Goal: Task Accomplishment & Management: Complete application form

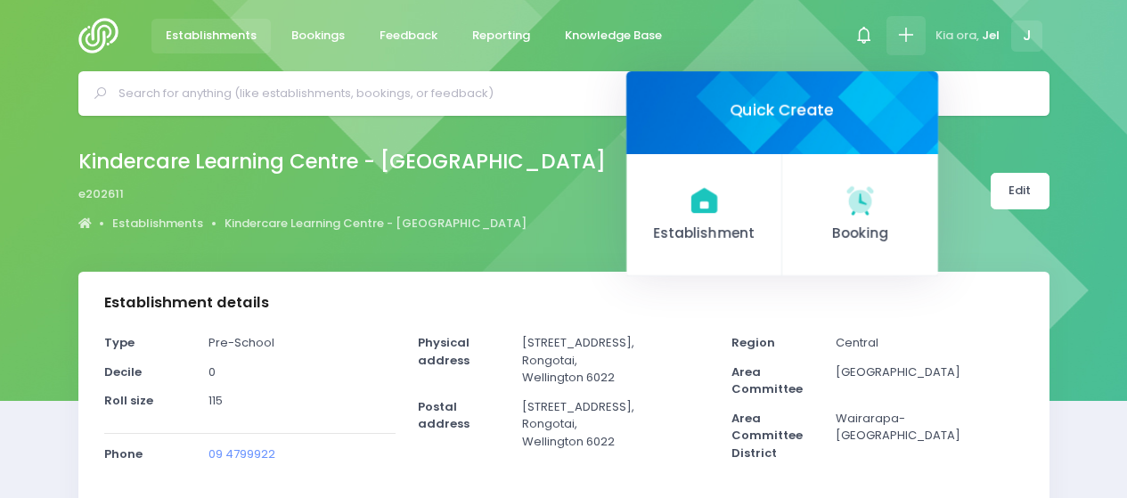
select select "5"
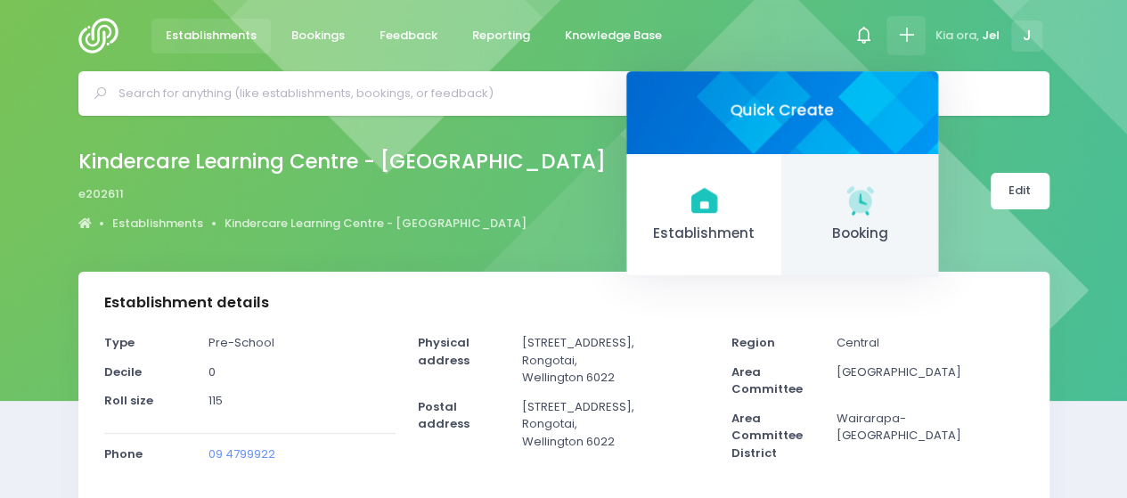
click at [864, 215] on icon at bounding box center [860, 200] width 35 height 35
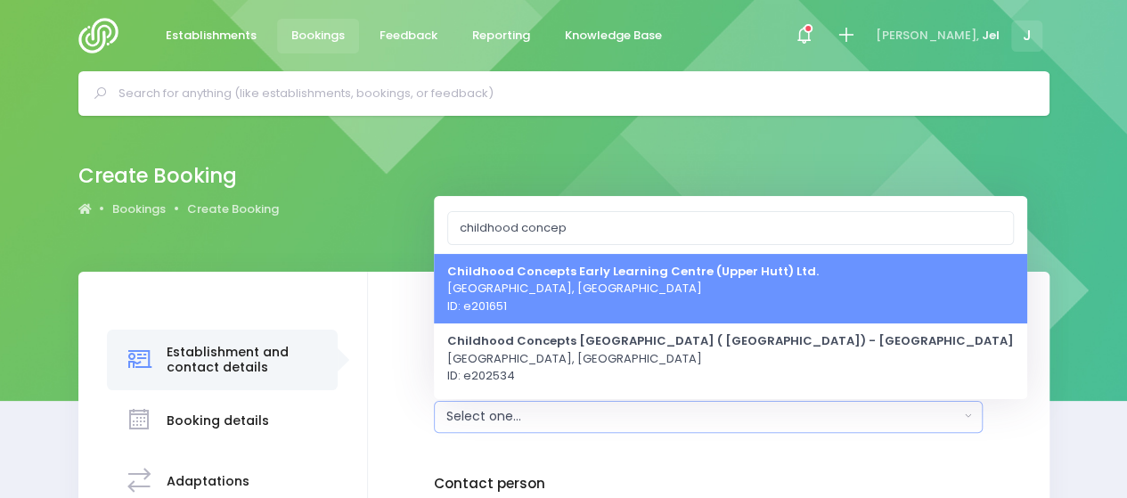
type input "childhood concep"
click at [622, 300] on span "Childhood Concepts Early Learning Centre (Upper Hutt) Ltd. Upper Hutt, Central …" at bounding box center [633, 288] width 372 height 53
select select "201651"
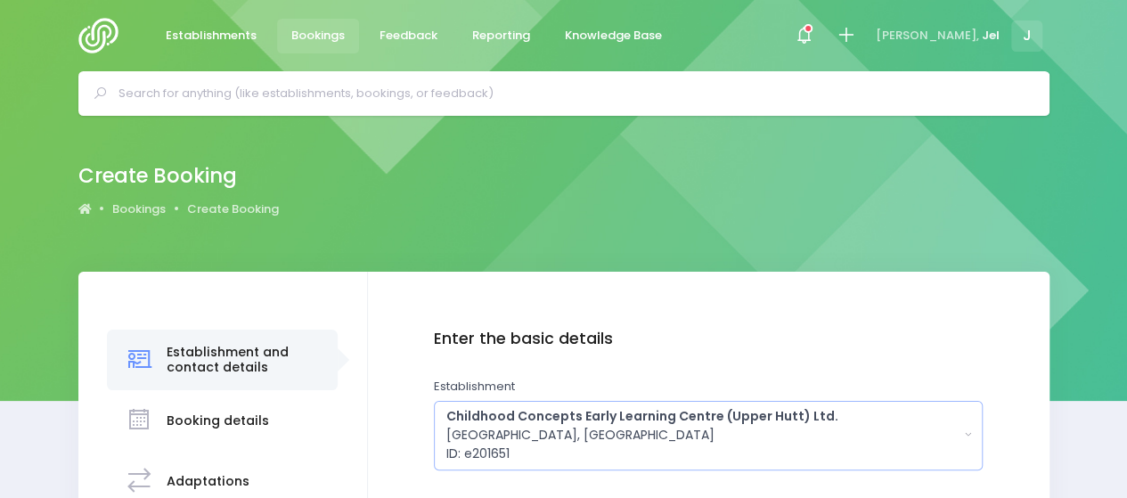
click at [570, 427] on div "Childhood Concepts Early Learning Centre (Upper Hutt) Ltd. Upper Hutt, Central …" at bounding box center [703, 435] width 513 height 56
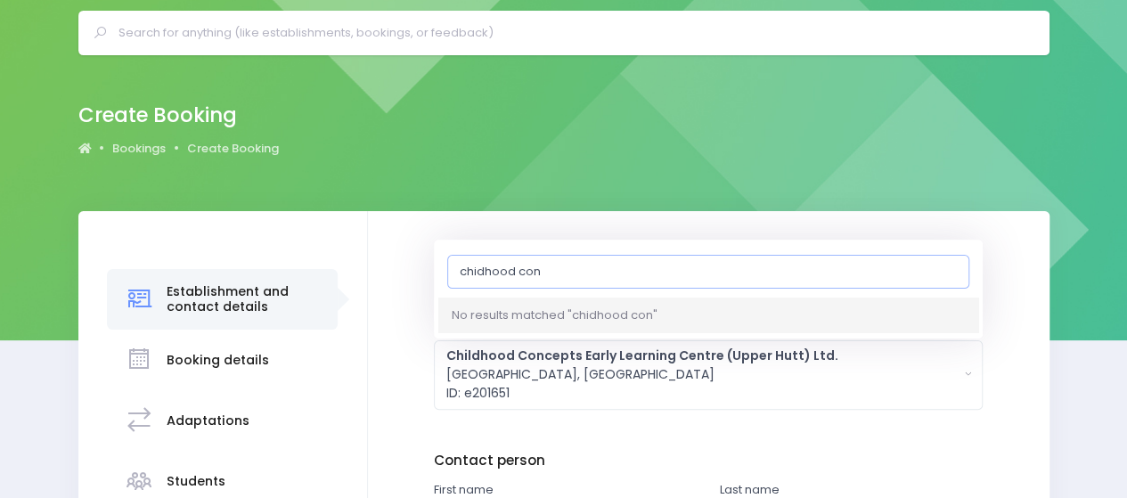
scroll to position [89, 0]
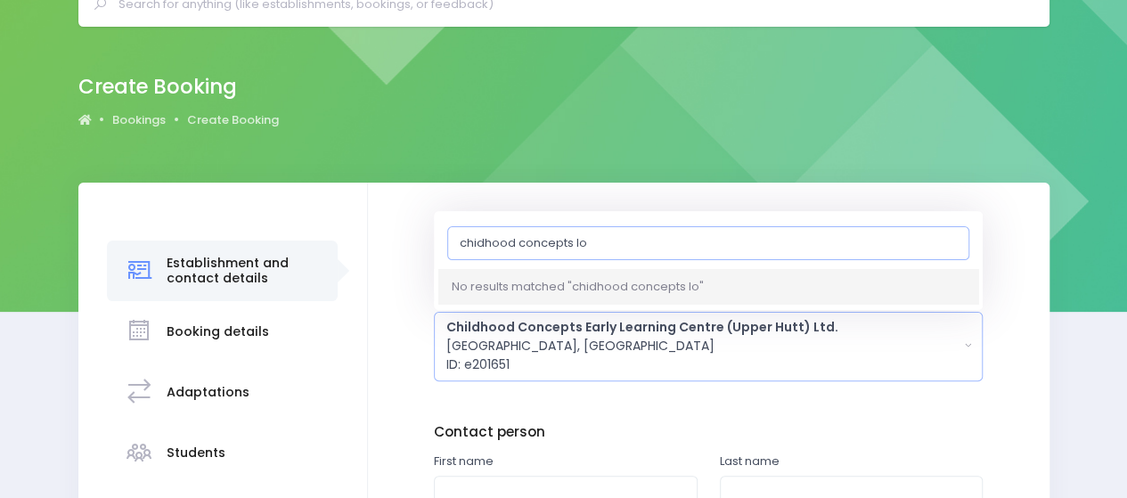
click at [473, 242] on input "chidhood concepts lo" at bounding box center [708, 242] width 522 height 34
click at [475, 242] on input "chidhood concepts lo" at bounding box center [708, 242] width 522 height 34
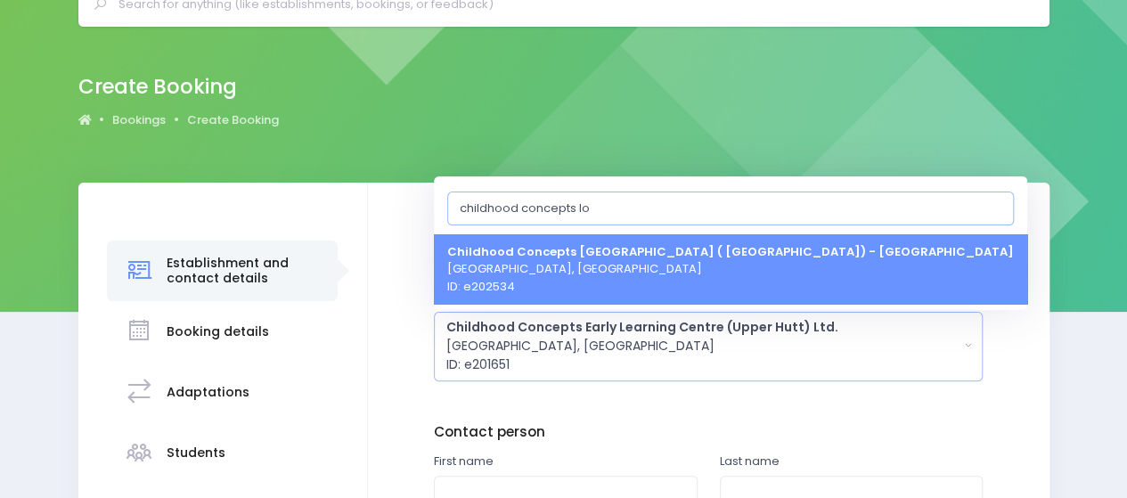
type input "childhood concepts lo"
click at [565, 263] on span "Childhood Concepts Lower Hutt ( Birch St) - Wellington Lower Hutt, Central Regi…" at bounding box center [730, 268] width 567 height 53
select select "202534"
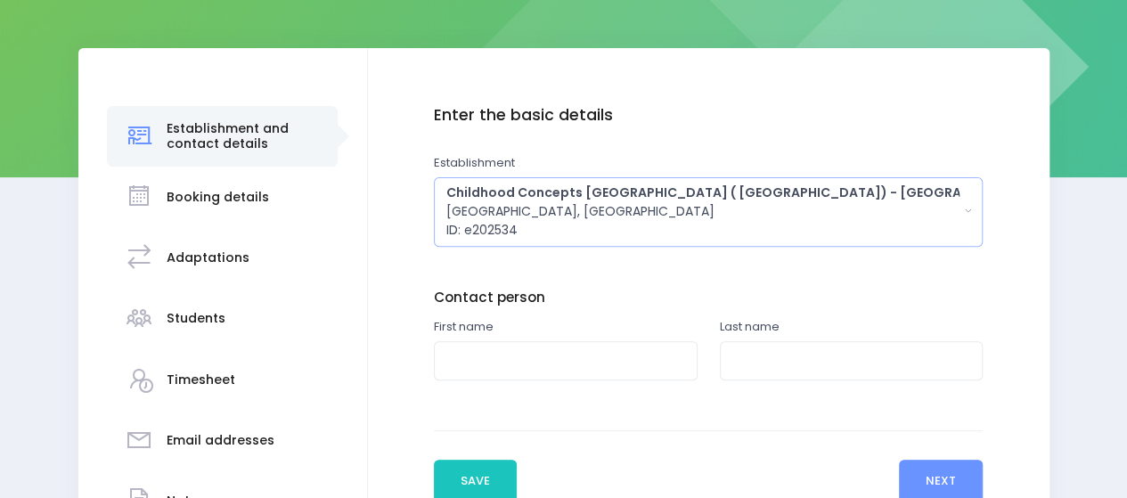
scroll to position [267, 0]
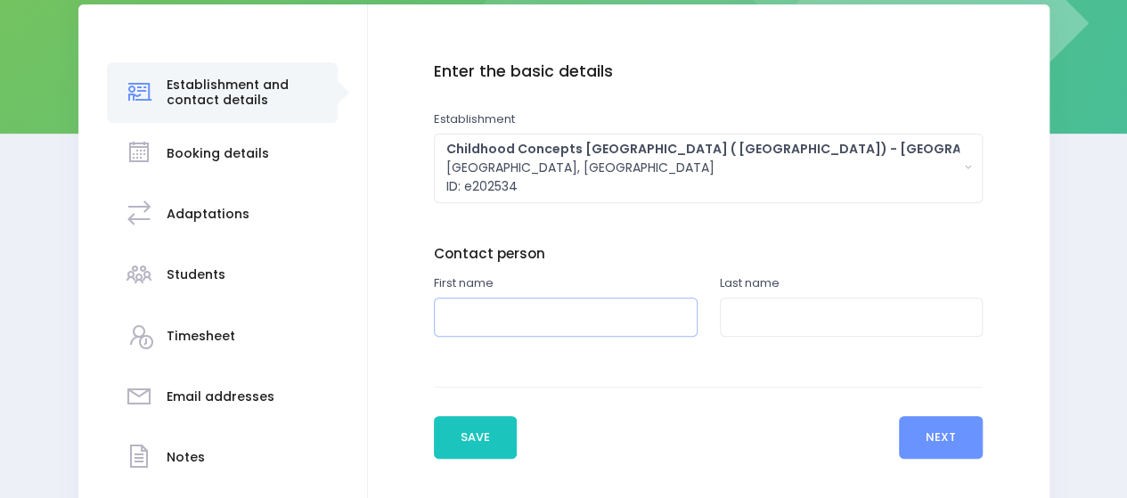
click at [512, 312] on input "text" at bounding box center [566, 318] width 264 height 40
type input "Shannon"
click at [795, 318] on input "text" at bounding box center [852, 318] width 264 height 40
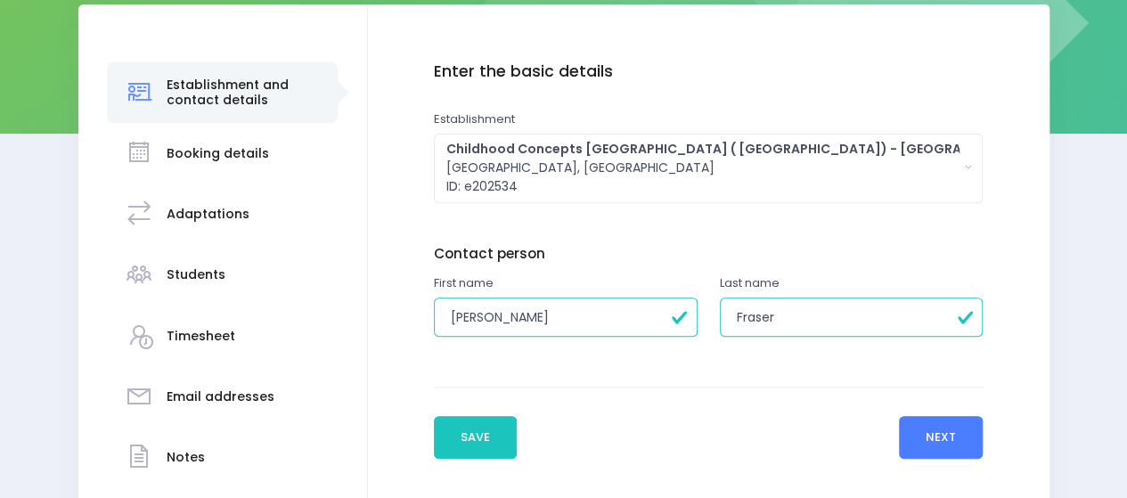
type input "Fraser"
click at [912, 442] on button "Next" at bounding box center [941, 437] width 85 height 43
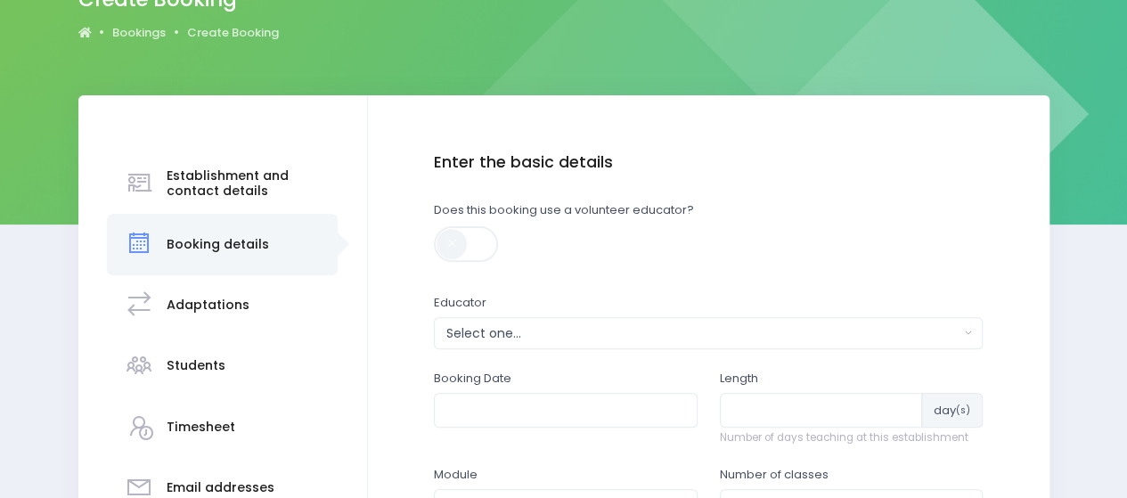
scroll to position [178, 0]
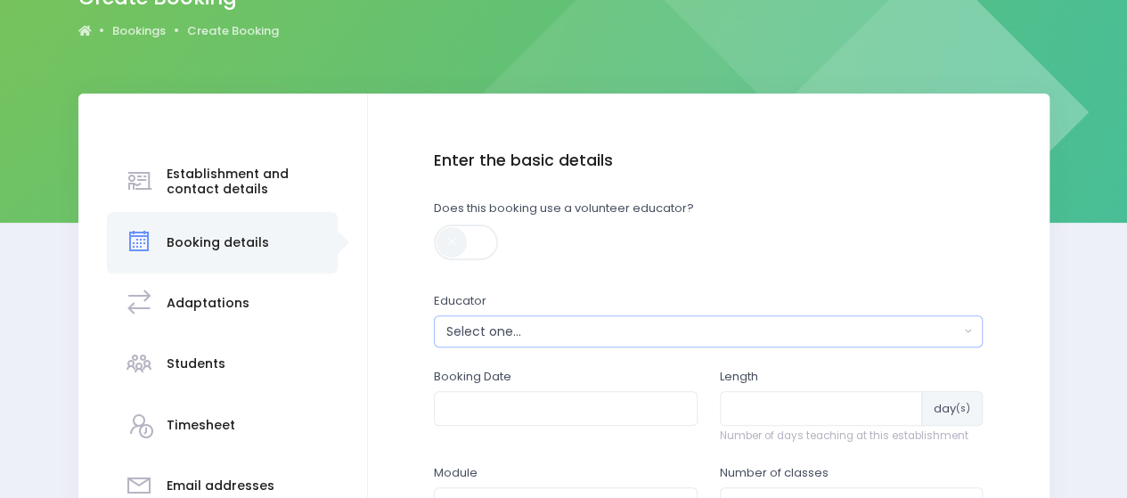
click at [570, 334] on div "Select one..." at bounding box center [703, 332] width 513 height 19
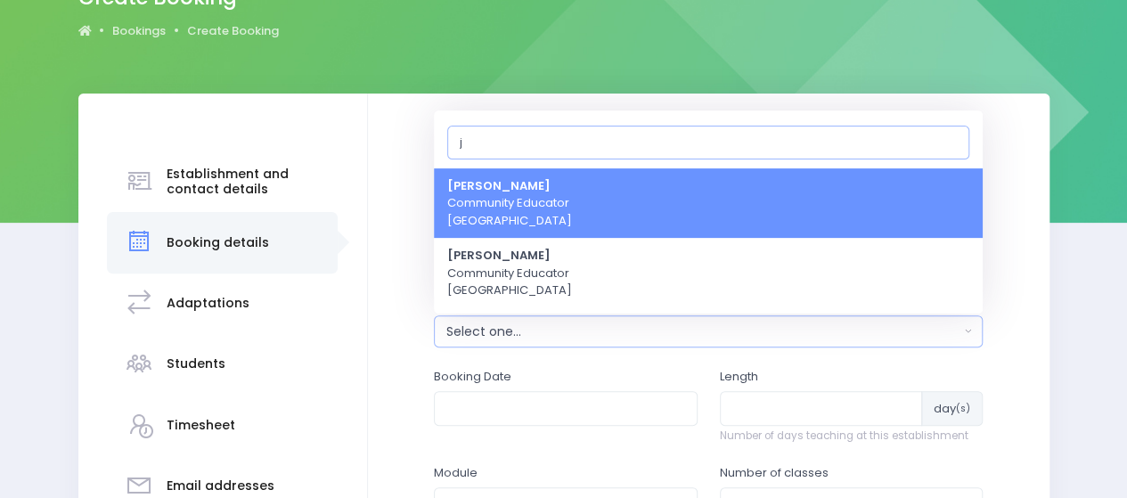
type input "j"
click at [529, 204] on span "Jel Pollock Community Educator Central Region" at bounding box center [509, 203] width 125 height 53
select select "365055"
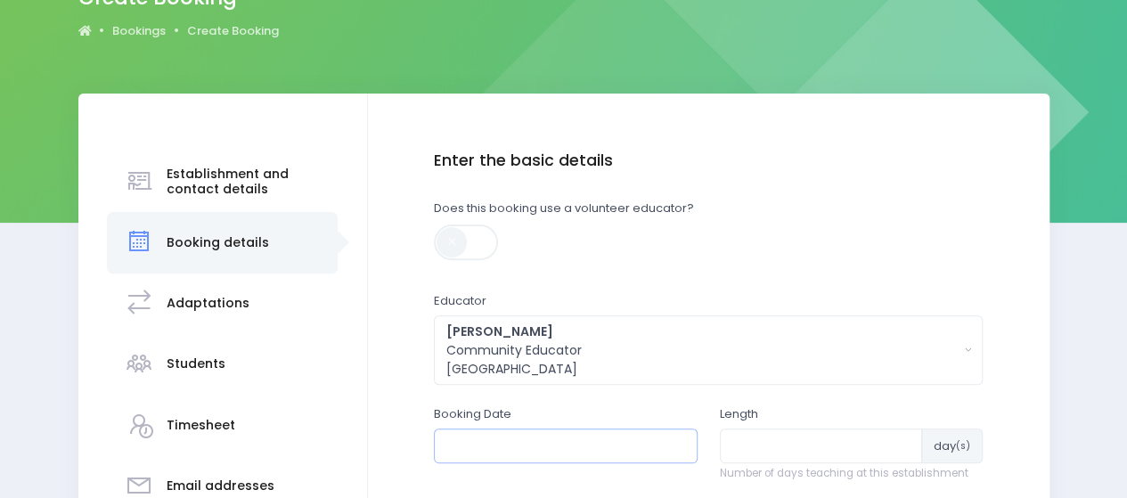
click at [490, 443] on input "text" at bounding box center [566, 446] width 264 height 34
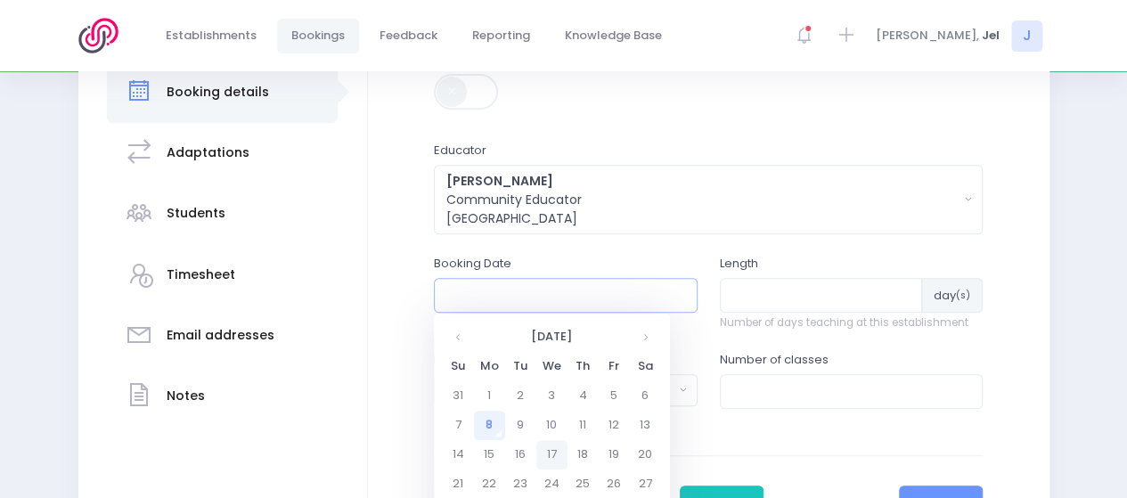
scroll to position [356, 0]
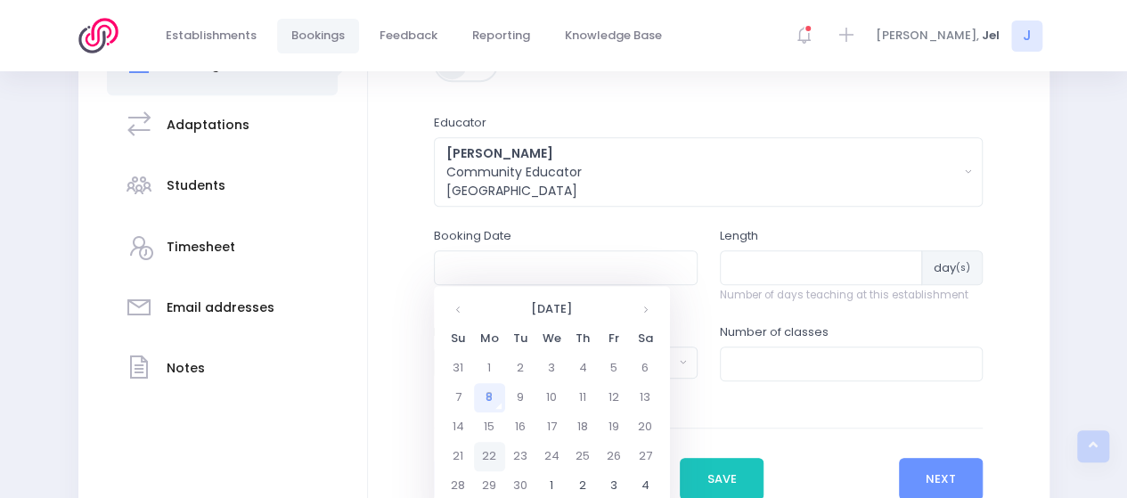
click at [501, 455] on td "22" at bounding box center [489, 456] width 31 height 29
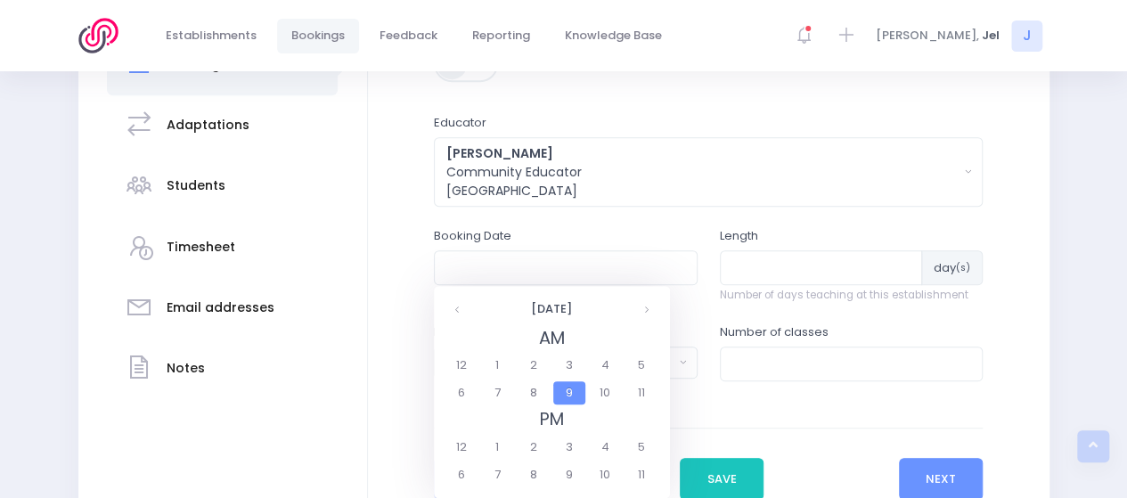
click at [576, 393] on span "9" at bounding box center [568, 392] width 31 height 23
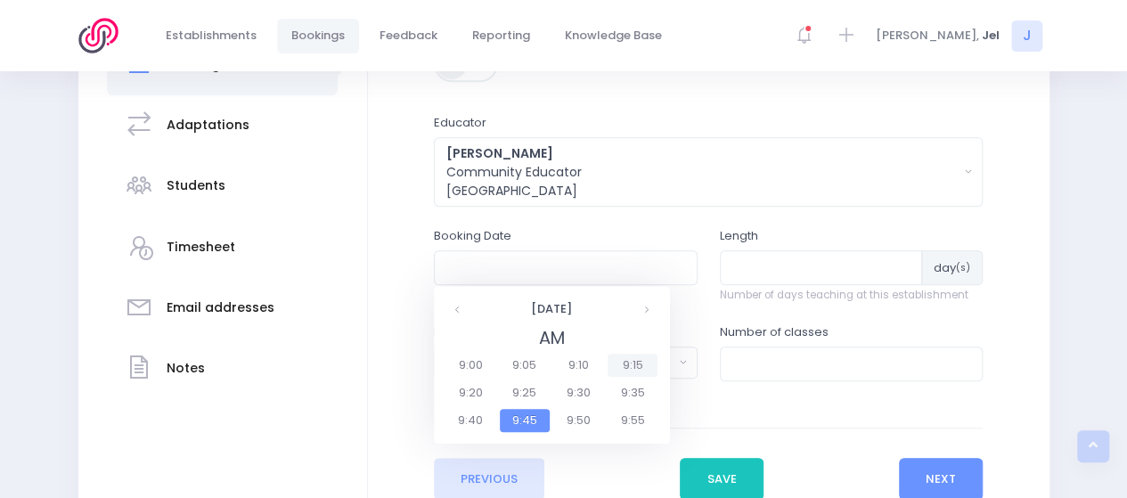
click at [615, 363] on span "9:15" at bounding box center [633, 365] width 50 height 23
type input "22/09/2025 09:15 AM"
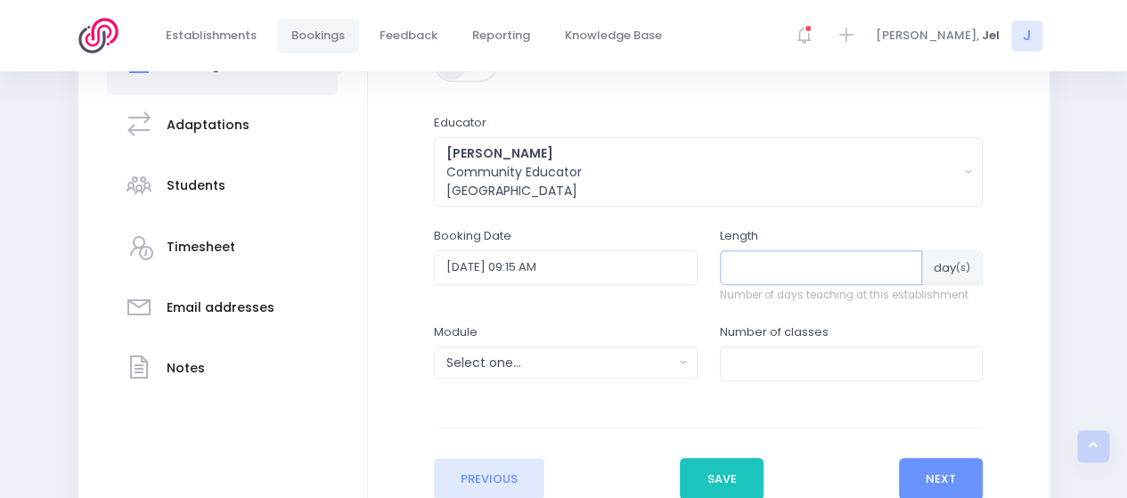
click at [787, 264] on input "number" at bounding box center [821, 267] width 203 height 34
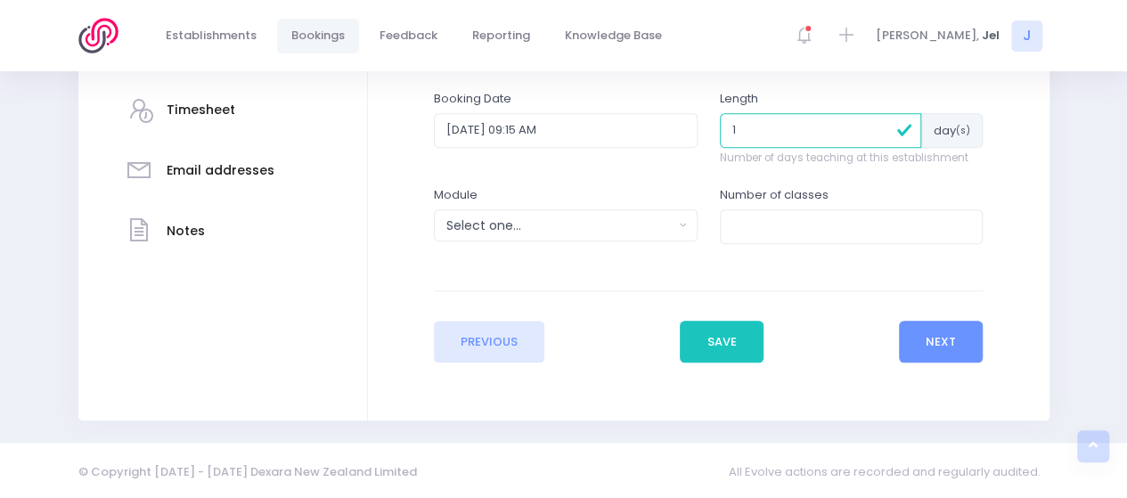
type input "1"
click at [560, 227] on div "Select one..." at bounding box center [560, 226] width 227 height 19
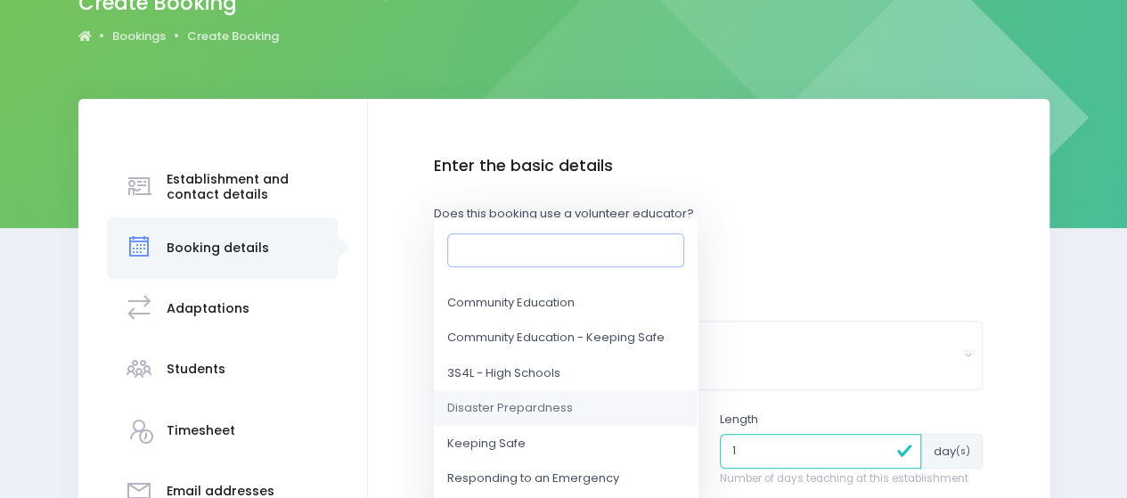
scroll to position [178, 0]
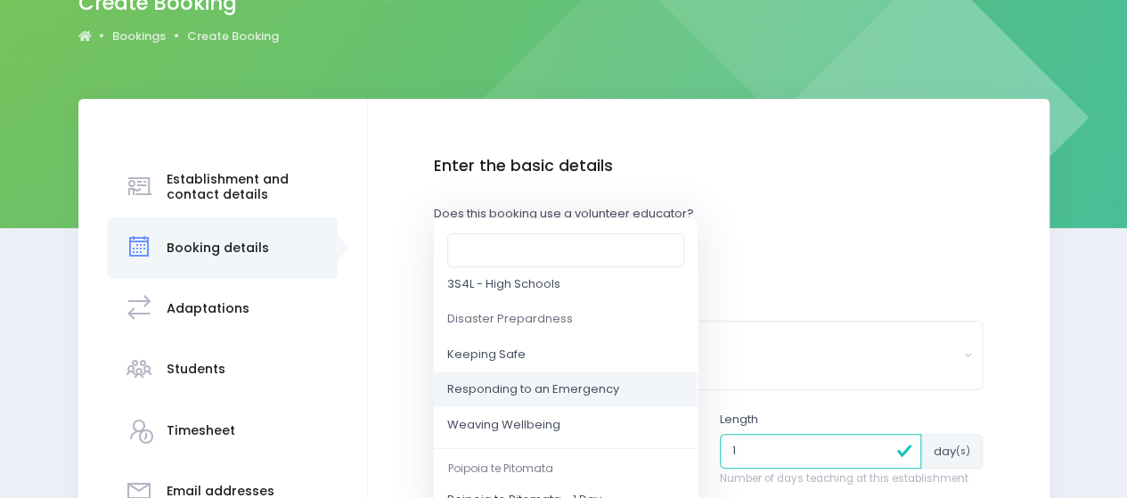
click at [532, 389] on span "Responding to an Emergency" at bounding box center [533, 390] width 172 height 18
select select "Responding to an Emergency"
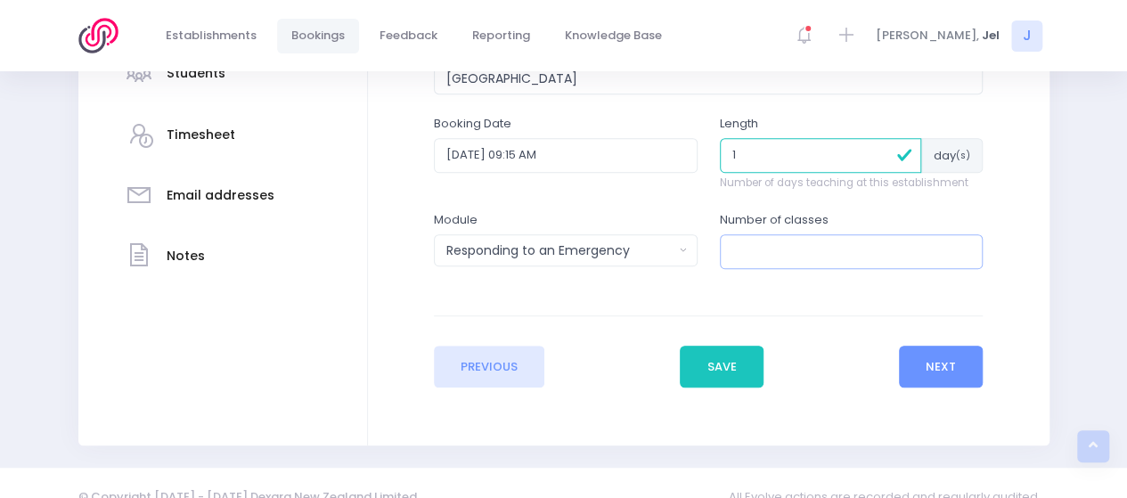
click at [791, 234] on input "number" at bounding box center [852, 251] width 264 height 34
type input "1"
click at [919, 356] on button "Next" at bounding box center [941, 367] width 85 height 43
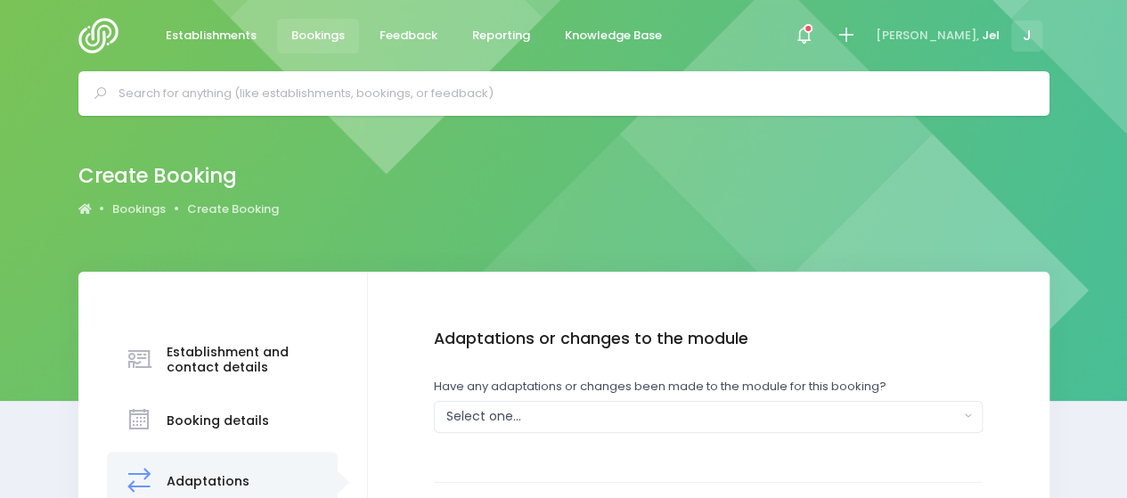
scroll to position [89, 0]
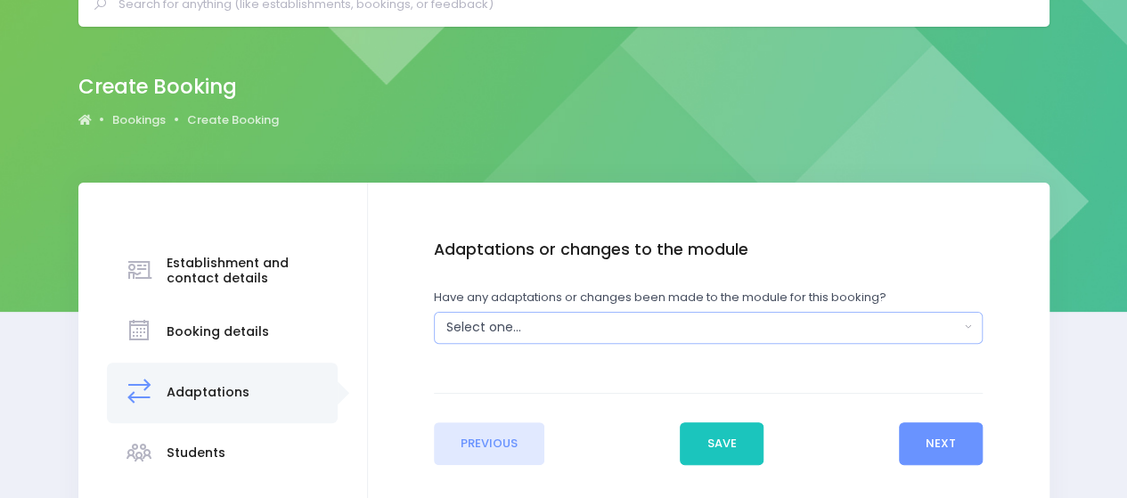
click at [530, 326] on div "Select one..." at bounding box center [703, 327] width 513 height 19
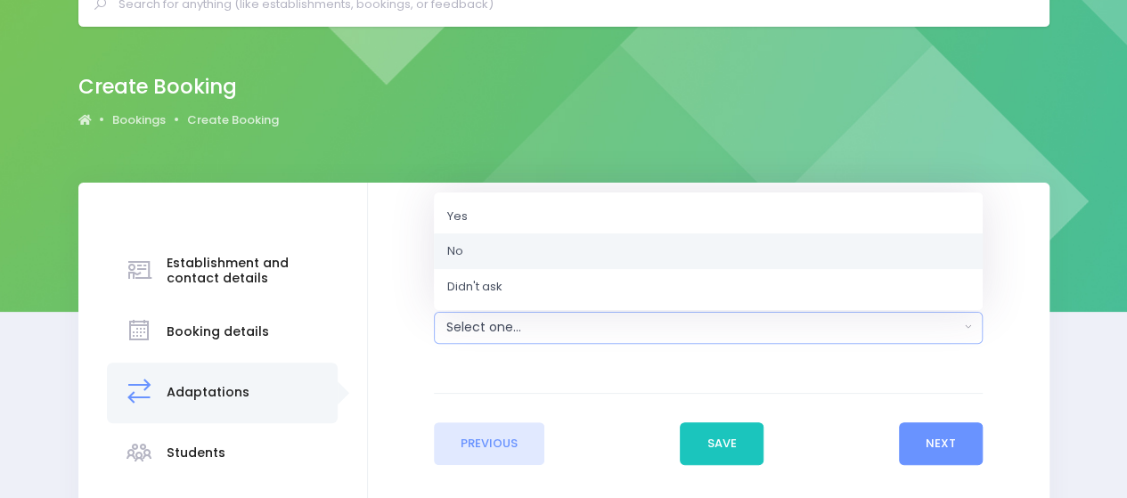
click at [529, 256] on link "No" at bounding box center [708, 251] width 549 height 36
select select "No"
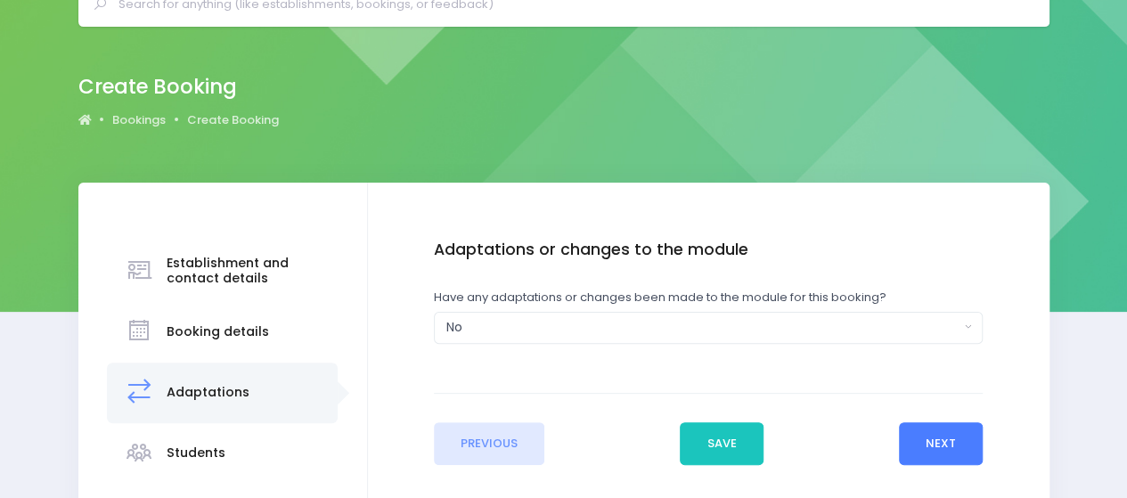
click at [957, 441] on button "Next" at bounding box center [941, 443] width 85 height 43
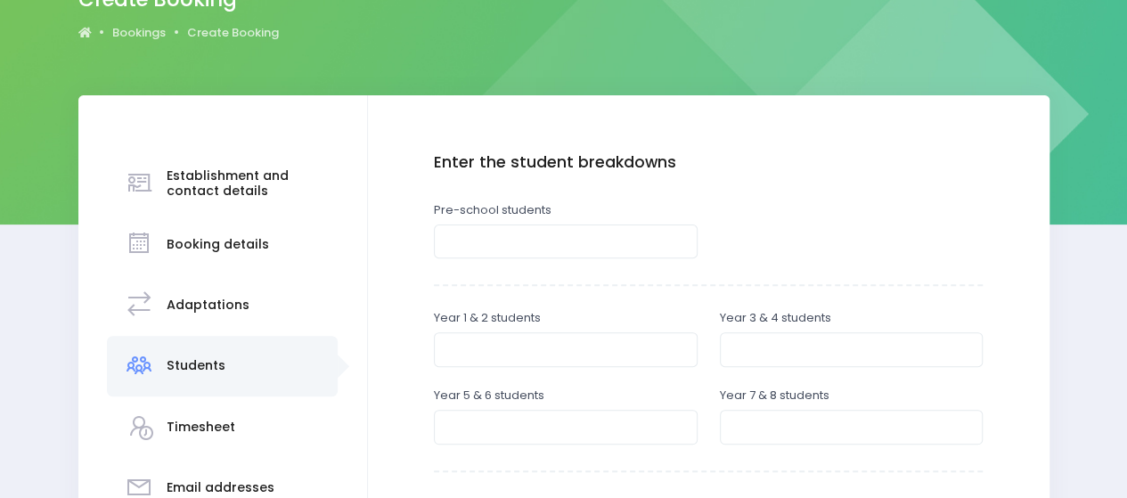
scroll to position [178, 0]
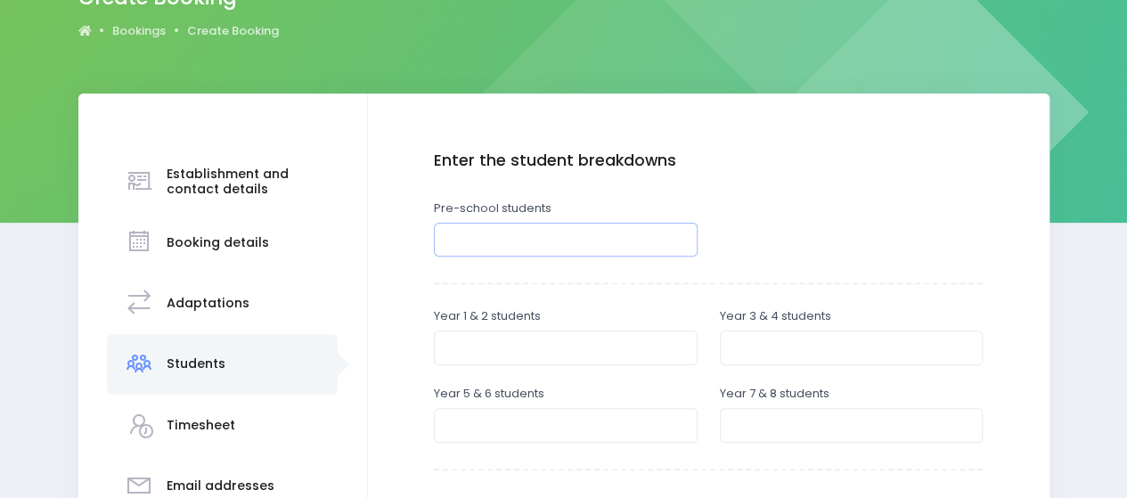
click at [512, 241] on input "number" at bounding box center [566, 240] width 264 height 34
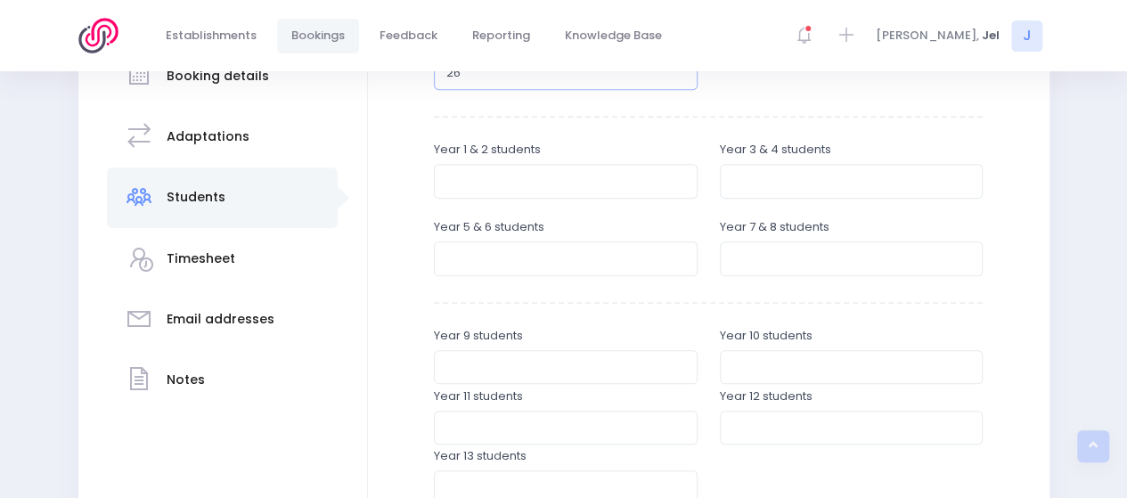
scroll to position [356, 0]
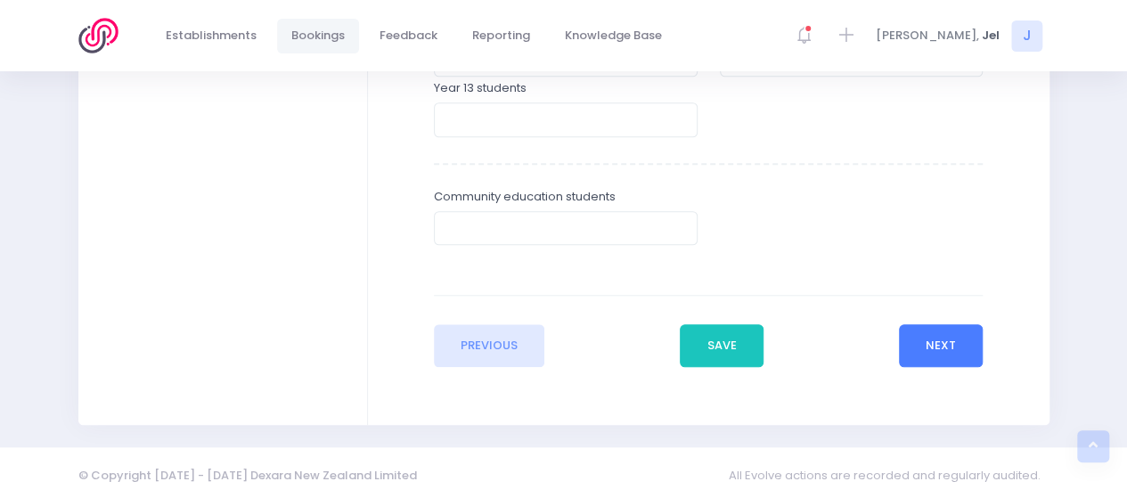
type input "26"
click at [916, 350] on button "Next" at bounding box center [941, 345] width 85 height 43
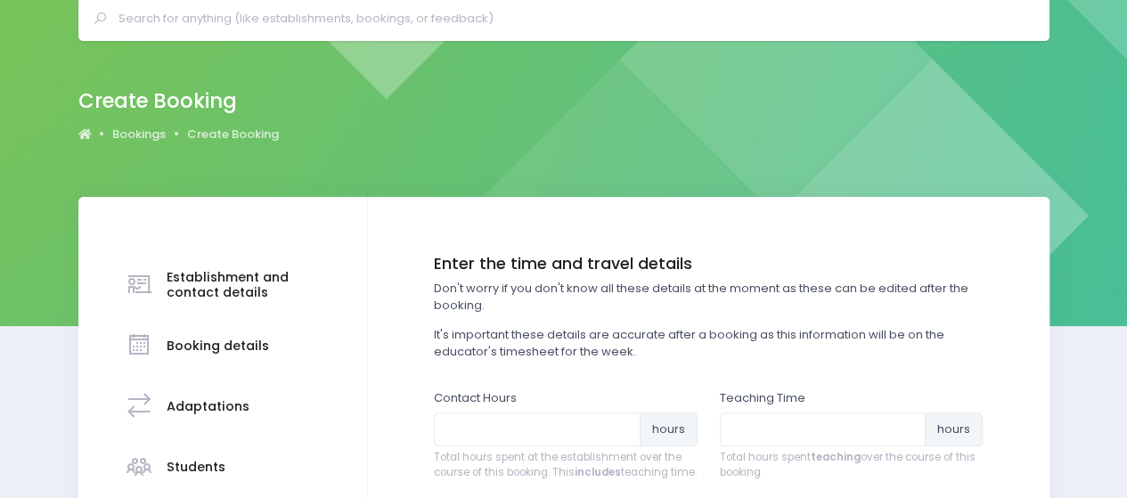
scroll to position [178, 0]
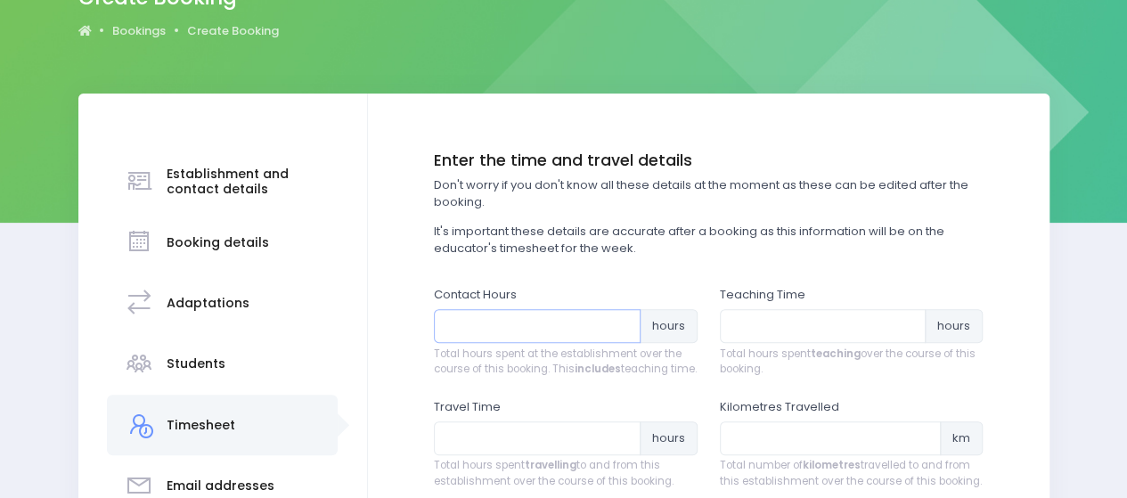
click at [508, 331] on input "number" at bounding box center [537, 326] width 207 height 34
type input "1"
click at [821, 322] on input "number" at bounding box center [823, 326] width 207 height 34
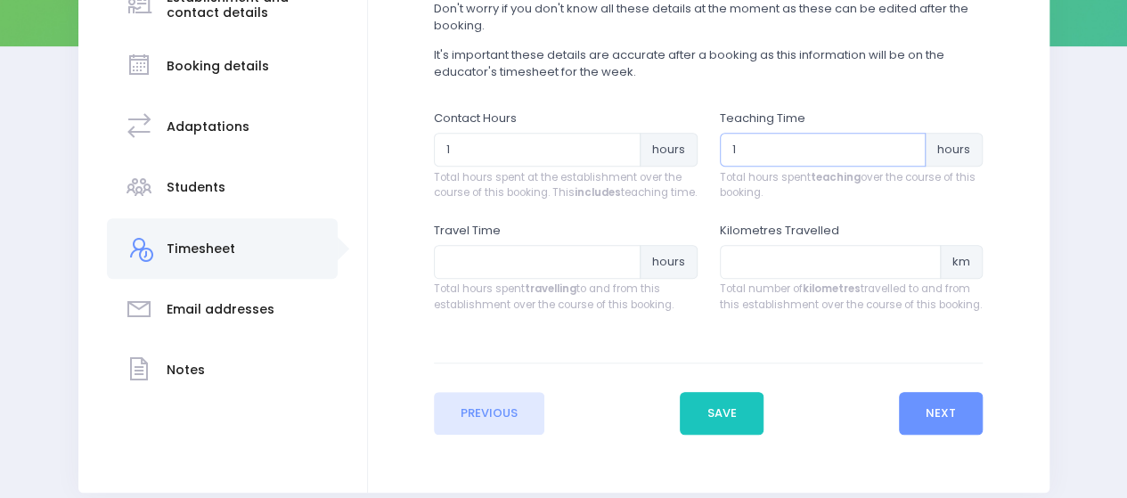
scroll to position [356, 0]
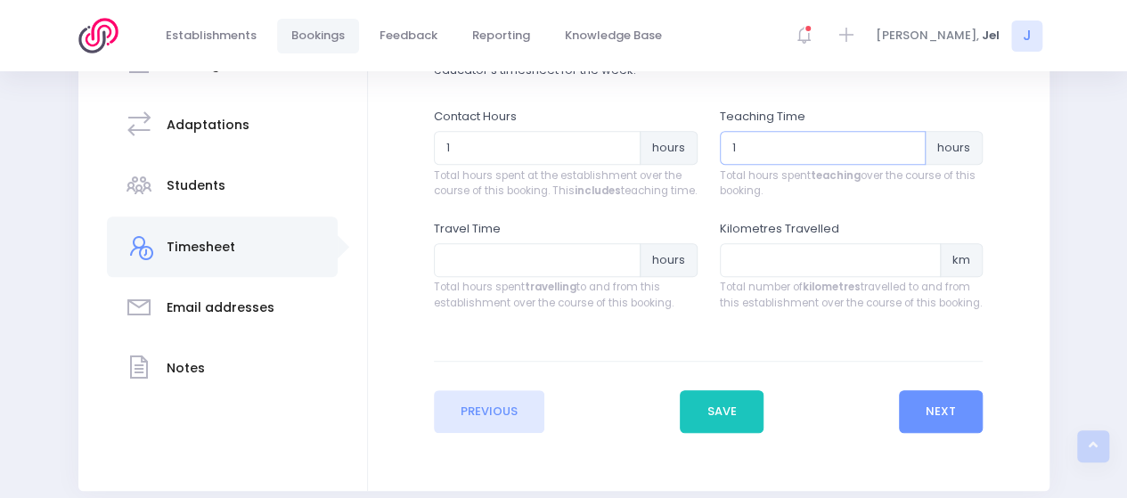
type input "1"
click at [524, 277] on input "number" at bounding box center [537, 260] width 207 height 34
type input "1"
click at [761, 277] on input "number" at bounding box center [831, 260] width 222 height 34
type input "48"
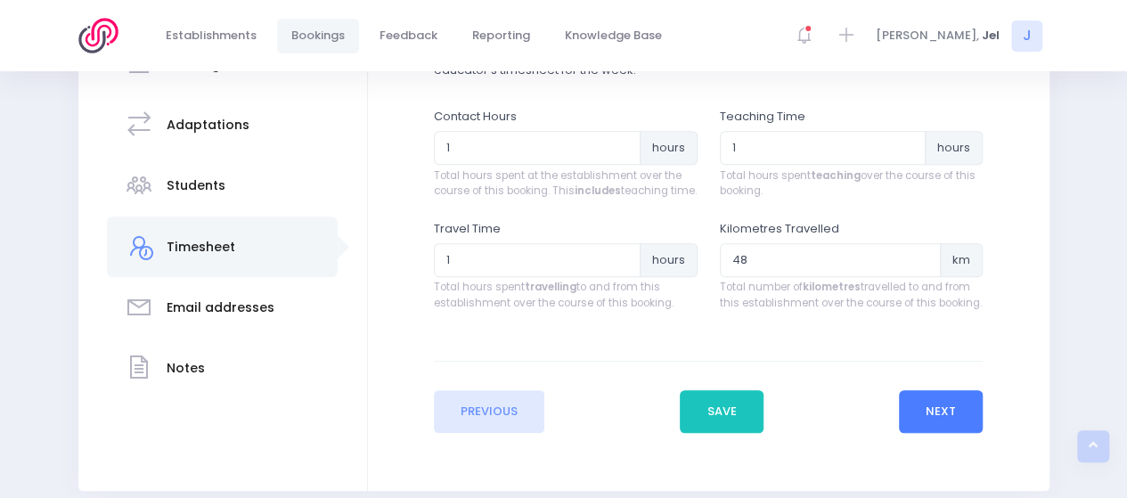
click at [971, 430] on button "Next" at bounding box center [941, 411] width 85 height 43
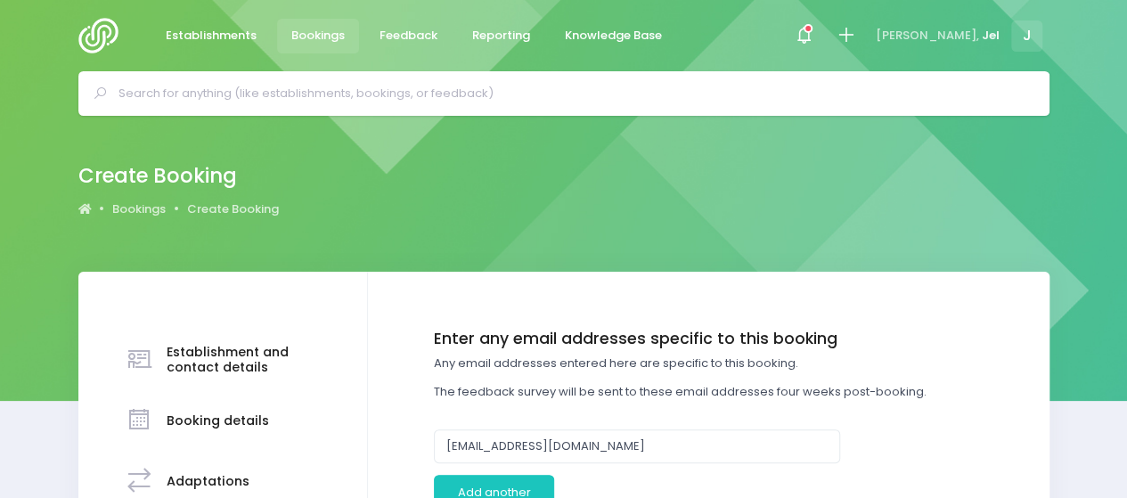
scroll to position [178, 0]
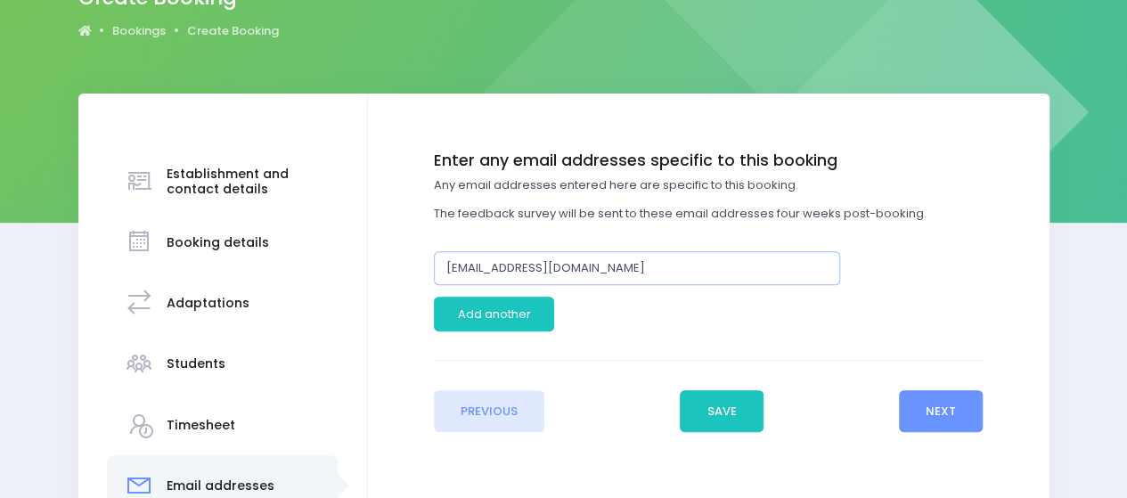
click at [445, 266] on input "birch@childhoodconcepts.co.nz" at bounding box center [637, 268] width 406 height 34
click at [489, 272] on input "35birch@childhoodconcepts.co.nz" at bounding box center [637, 268] width 406 height 34
type input "35birchst@childhoodconcepts.co.nz"
click at [957, 409] on button "Next" at bounding box center [941, 411] width 85 height 43
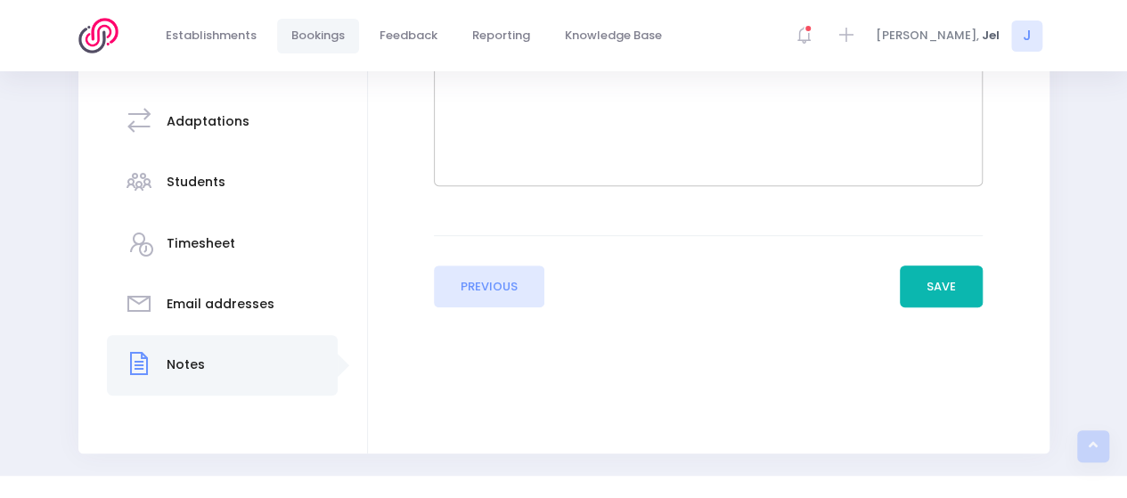
scroll to position [395, 0]
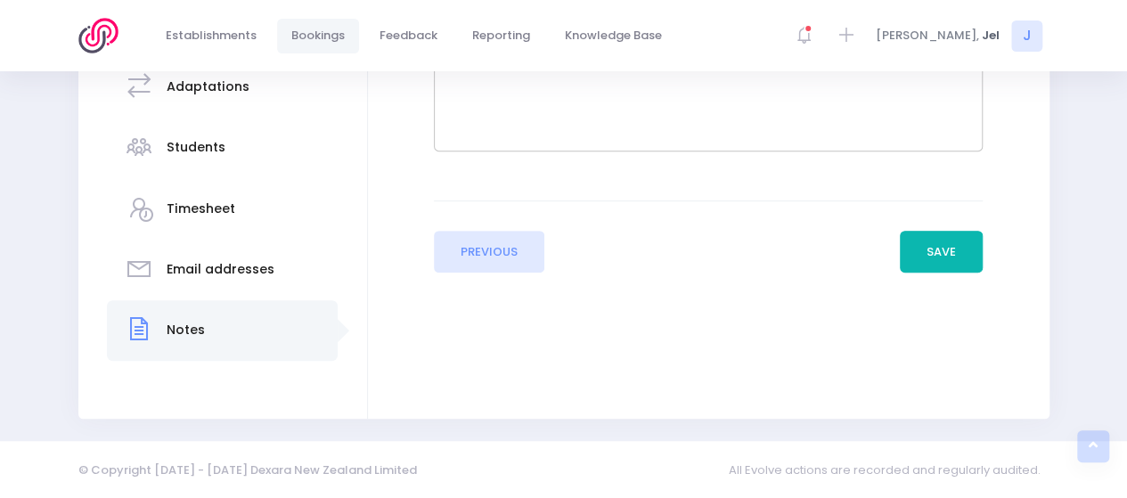
click at [957, 242] on button "Save" at bounding box center [942, 252] width 84 height 43
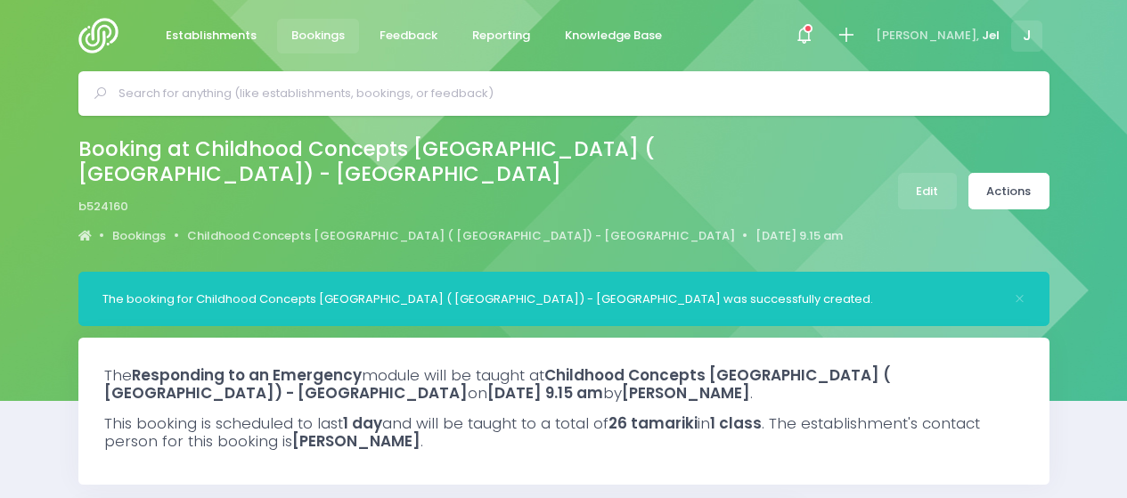
select select "5"
click at [856, 35] on icon at bounding box center [846, 35] width 20 height 20
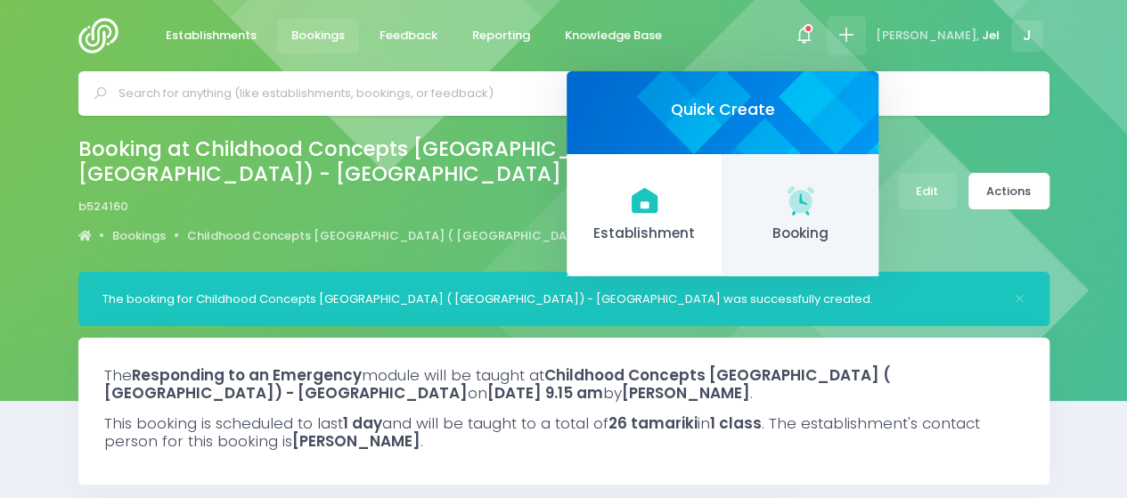
click at [818, 208] on icon at bounding box center [800, 200] width 35 height 35
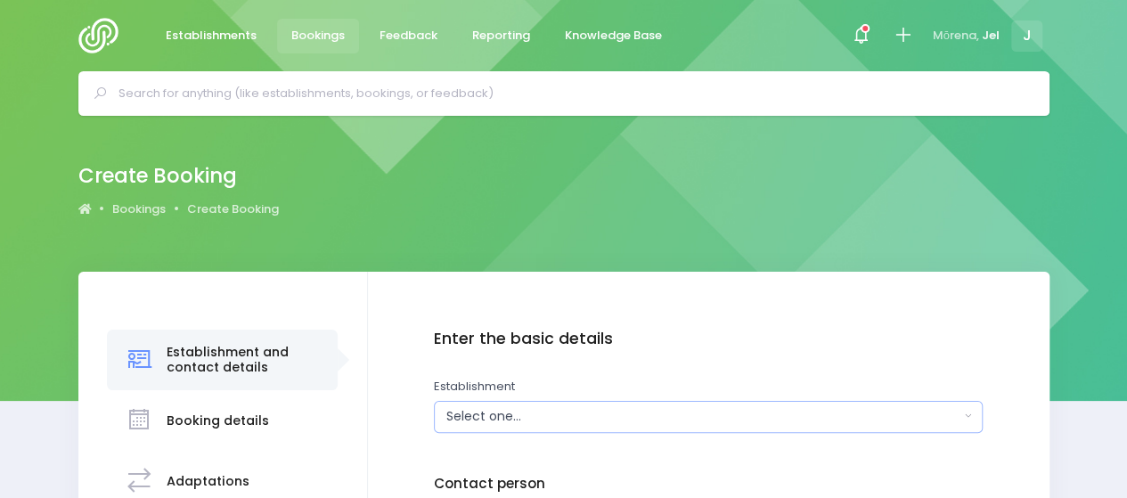
click at [514, 416] on div "Select one..." at bounding box center [703, 416] width 513 height 19
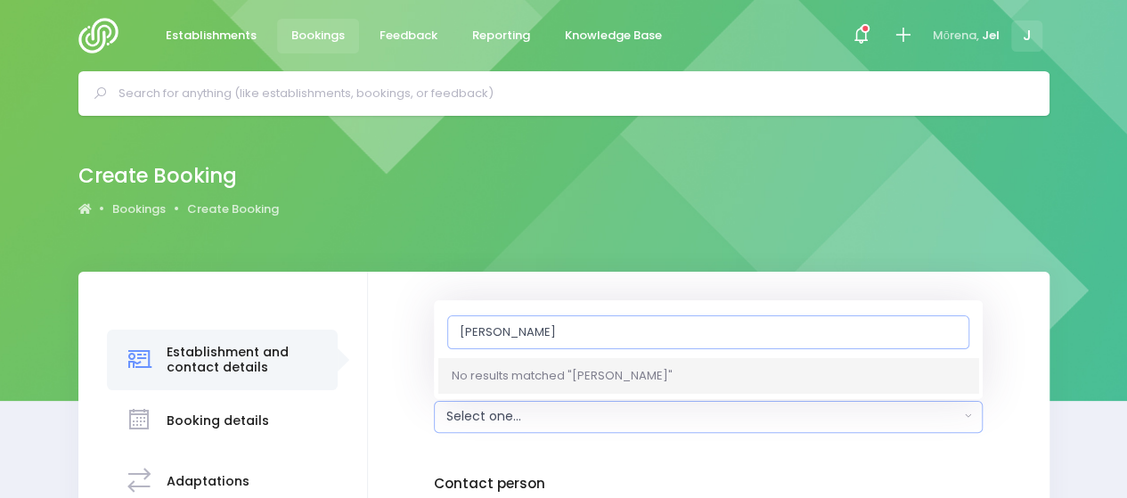
type input "nettle riley"
click at [455, 98] on input "text" at bounding box center [572, 93] width 906 height 27
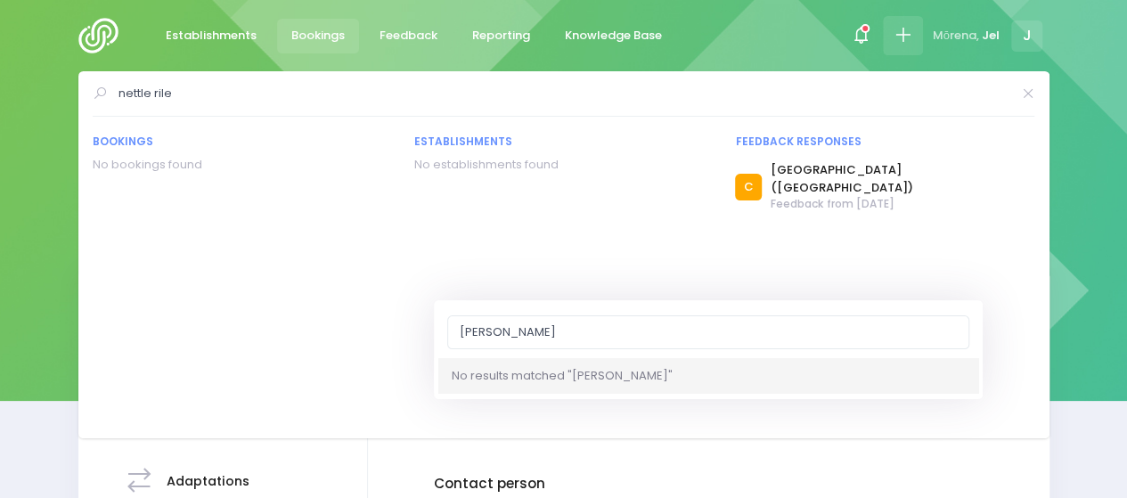
type input "nettle rile"
click at [897, 37] on icon at bounding box center [903, 35] width 20 height 20
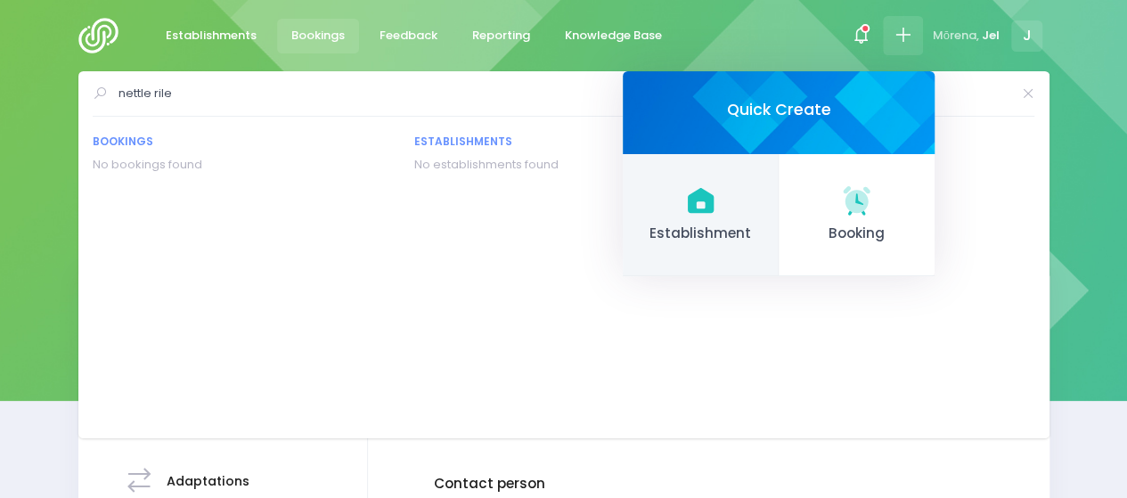
click at [697, 232] on span "Establishment" at bounding box center [701, 234] width 127 height 20
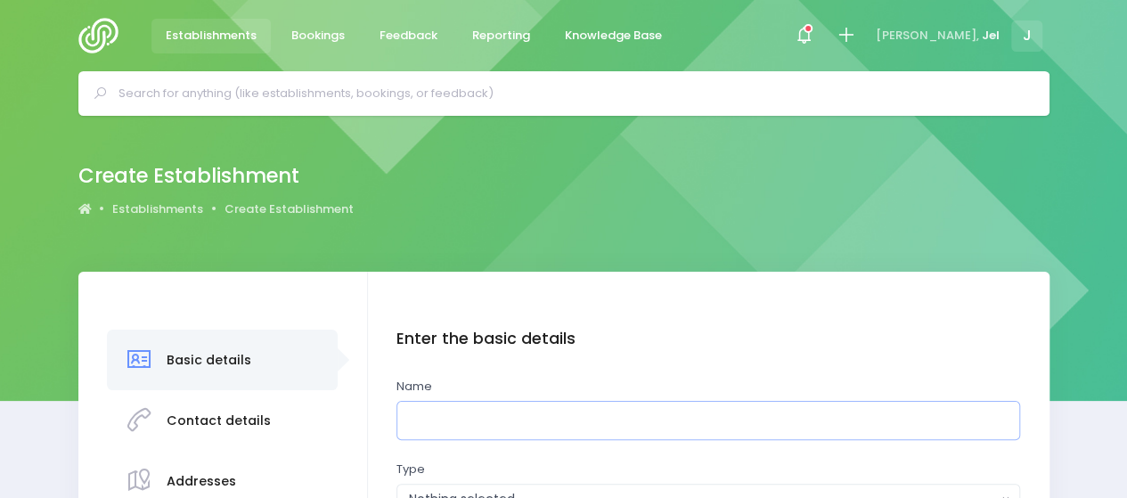
click at [492, 418] on input "text" at bounding box center [709, 421] width 624 height 40
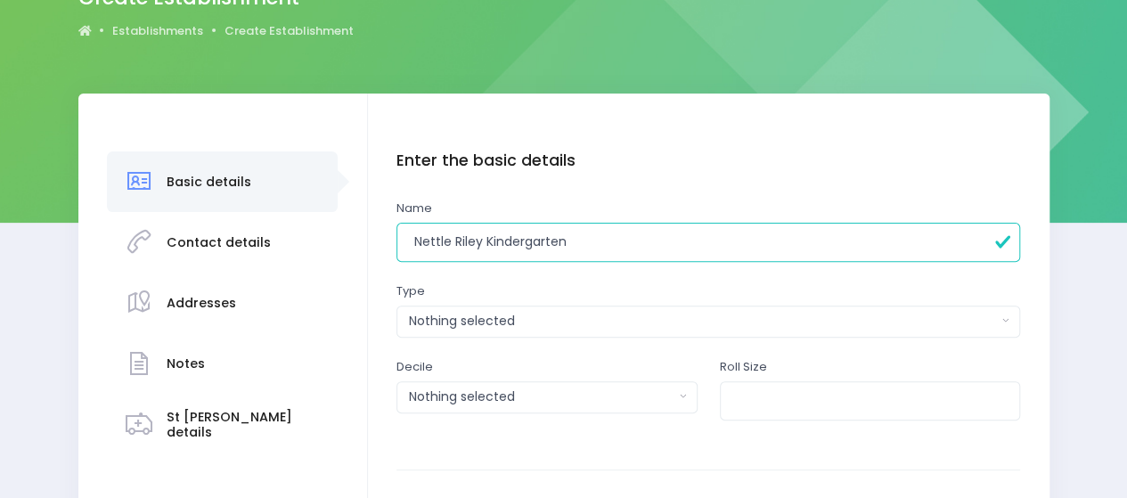
type input "Nettle Riley Kindergarten"
click at [498, 307] on button "Nothing selected" at bounding box center [709, 322] width 624 height 32
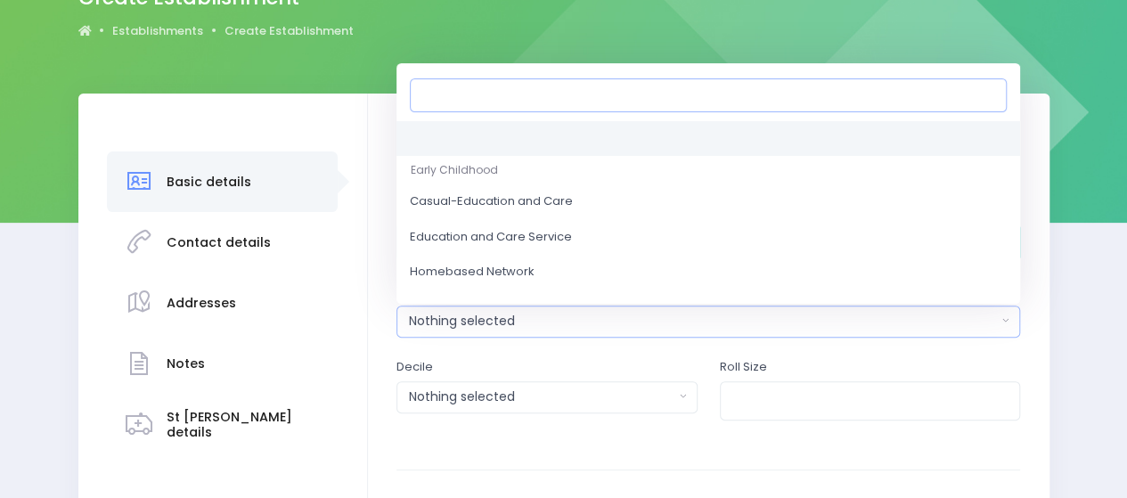
scroll to position [89, 0]
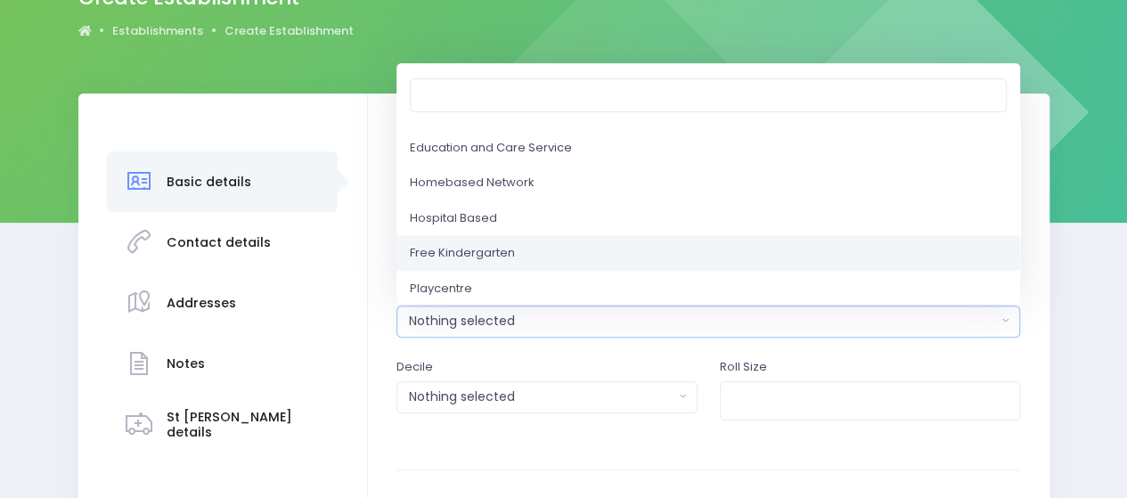
click at [519, 252] on link "Free Kindergarten" at bounding box center [709, 253] width 624 height 36
select select "Free Kindergarten"
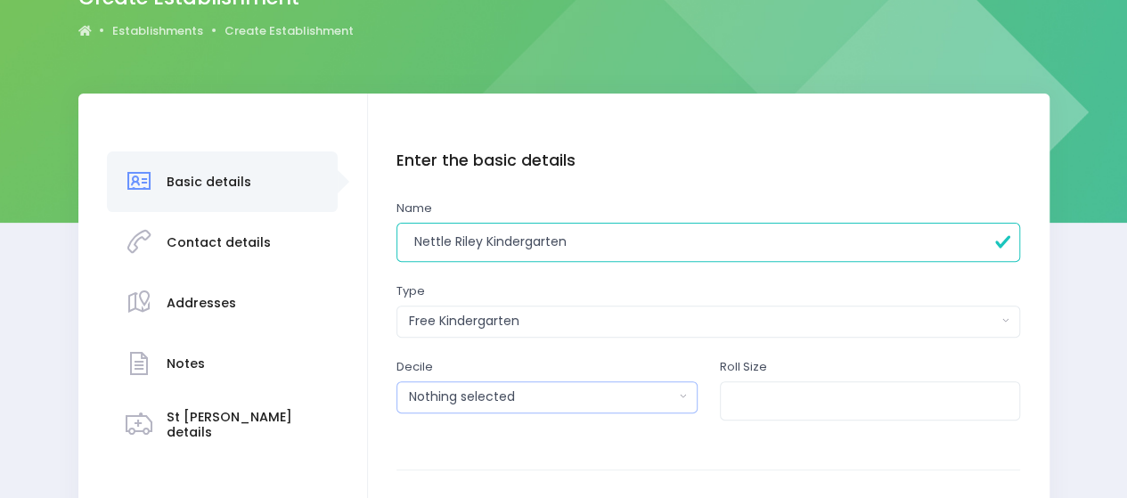
drag, startPoint x: 513, startPoint y: 395, endPoint x: 536, endPoint y: 397, distance: 22.4
click at [513, 395] on div "Nothing selected" at bounding box center [541, 397] width 265 height 19
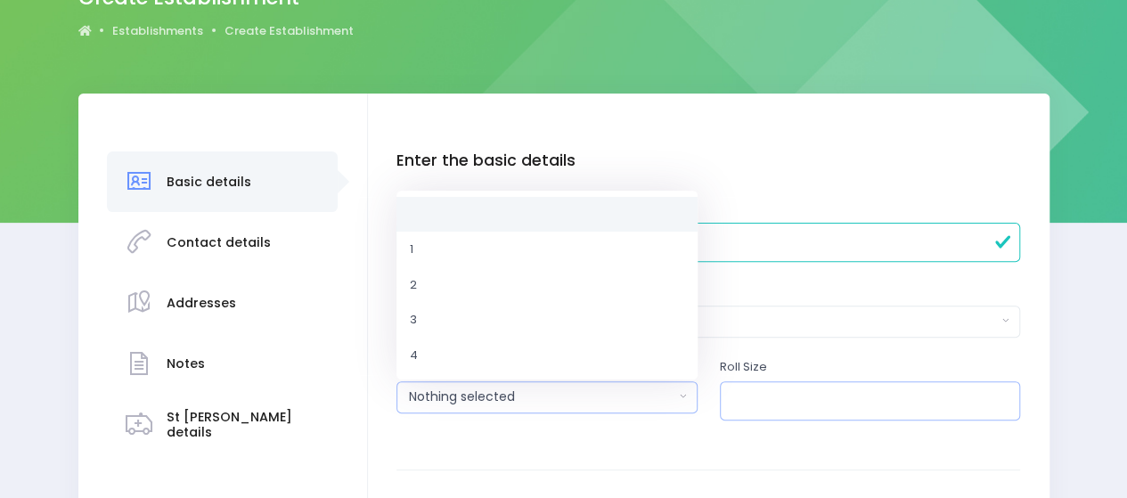
click at [747, 411] on input "number" at bounding box center [870, 401] width 301 height 40
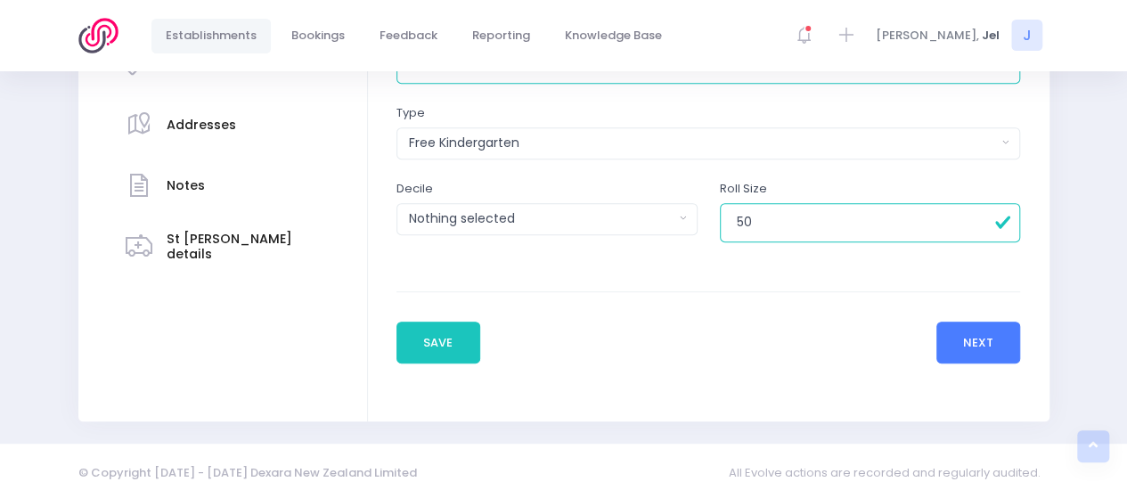
type input "50"
click at [1002, 333] on button "Next" at bounding box center [979, 343] width 85 height 43
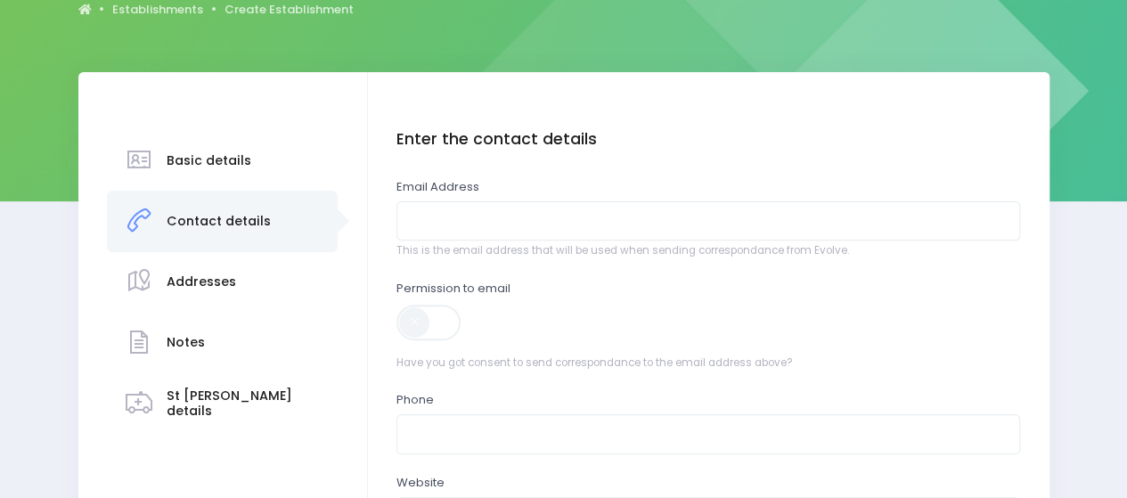
scroll to position [267, 0]
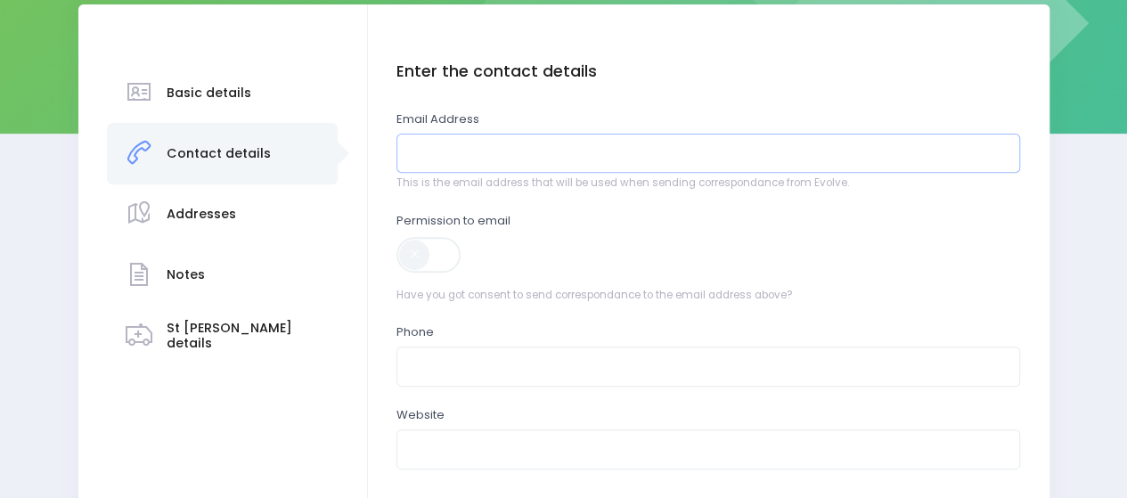
click at [453, 150] on input "email" at bounding box center [709, 154] width 624 height 40
paste input "Senior Head Teacher, Nettie Riley Kindergarten <seniorht.nrk@huttkindergartens.…"
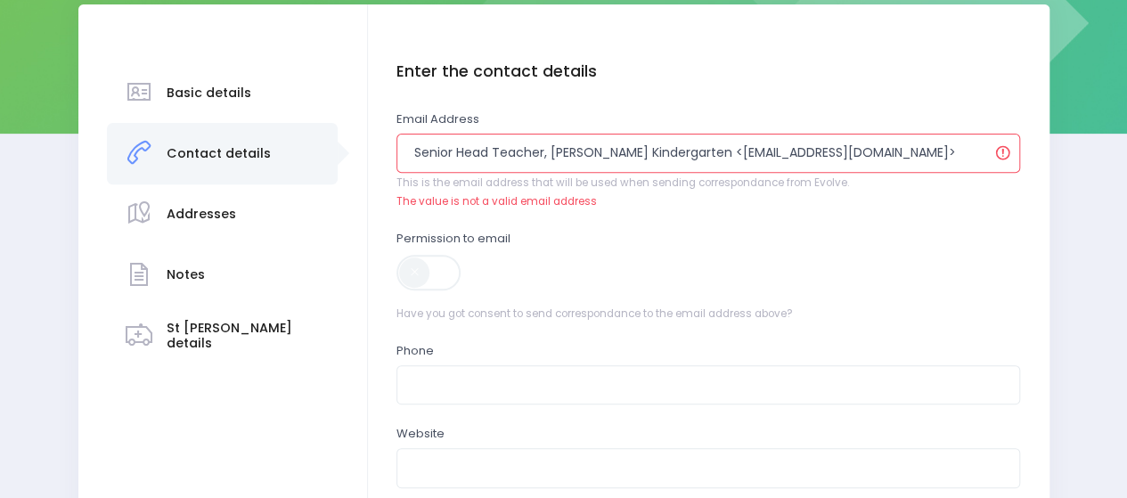
drag, startPoint x: 709, startPoint y: 156, endPoint x: 394, endPoint y: 158, distance: 315.5
click at [394, 160] on div "Enter the basic details Name Nettle Riley Kindergarten Type Casual-Education an…" at bounding box center [709, 335] width 646 height 547
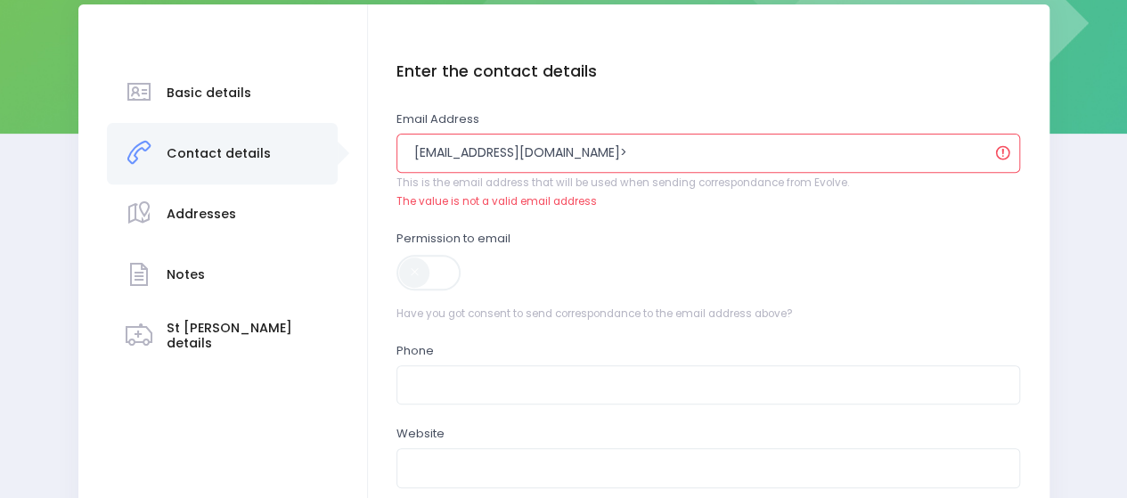
click at [692, 157] on input "seniorht.nrk@huttkindergartens.org.nz>" at bounding box center [709, 154] width 624 height 40
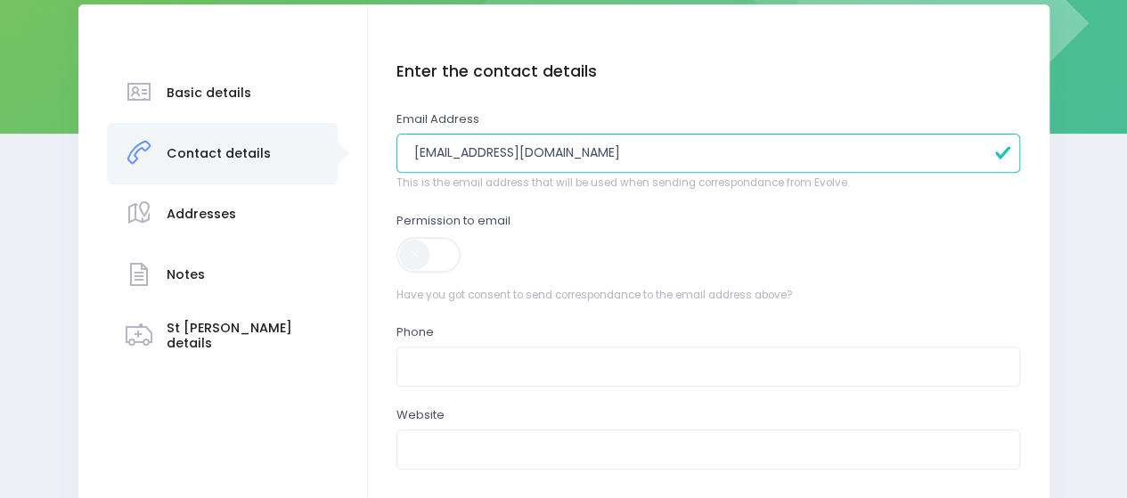
type input "[EMAIL_ADDRESS][DOMAIN_NAME]"
click at [421, 254] on span at bounding box center [430, 255] width 67 height 36
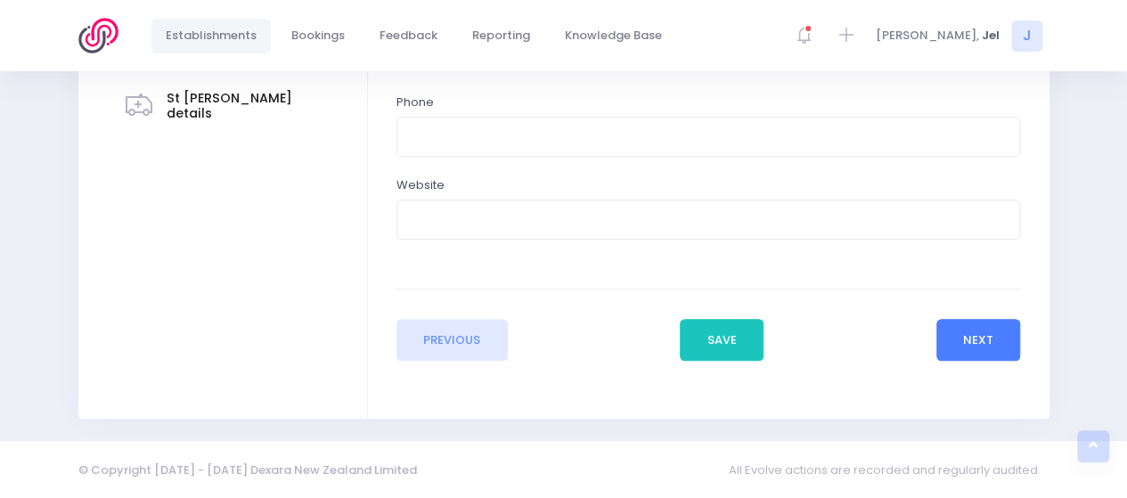
click at [968, 333] on button "Next" at bounding box center [979, 340] width 85 height 43
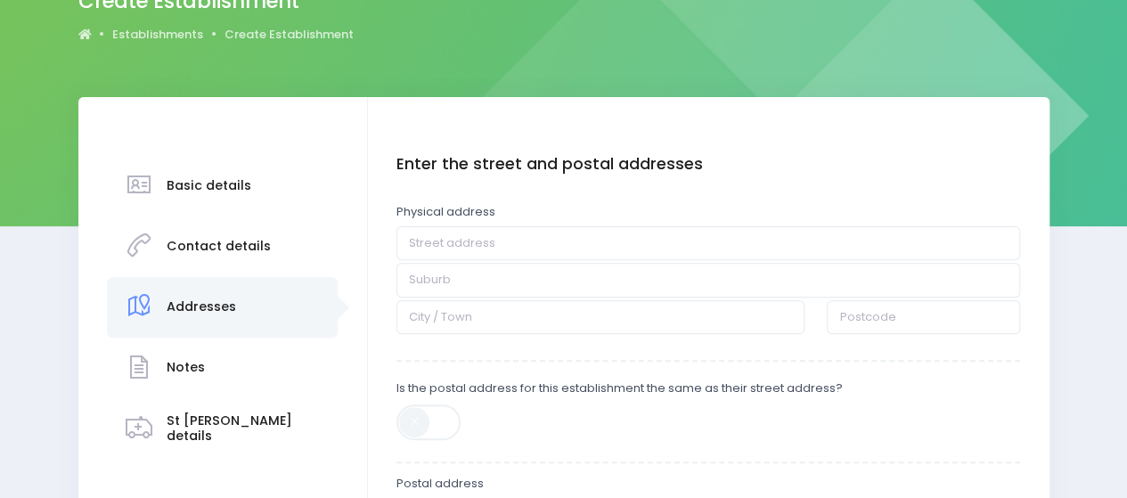
scroll to position [178, 0]
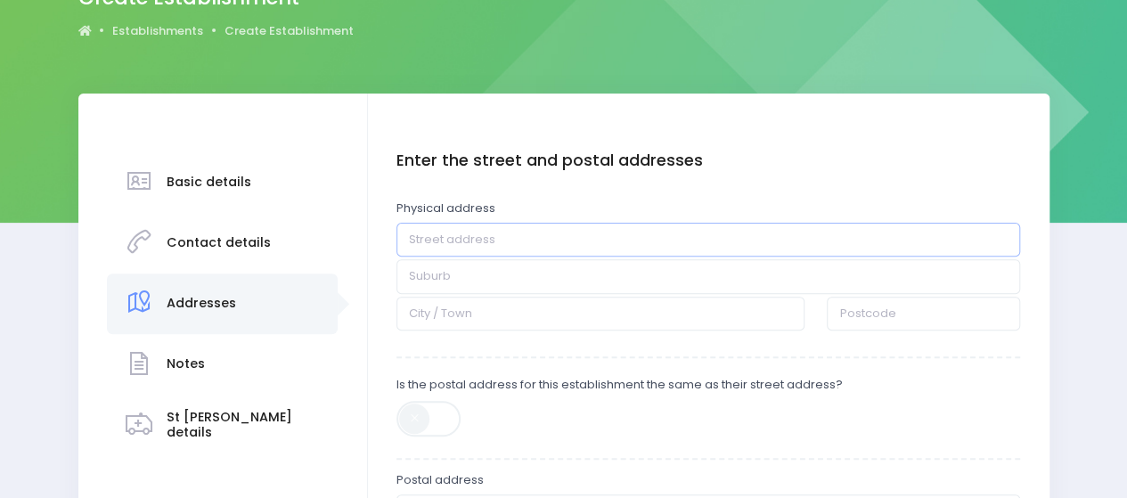
click at [488, 240] on input "text" at bounding box center [709, 240] width 624 height 34
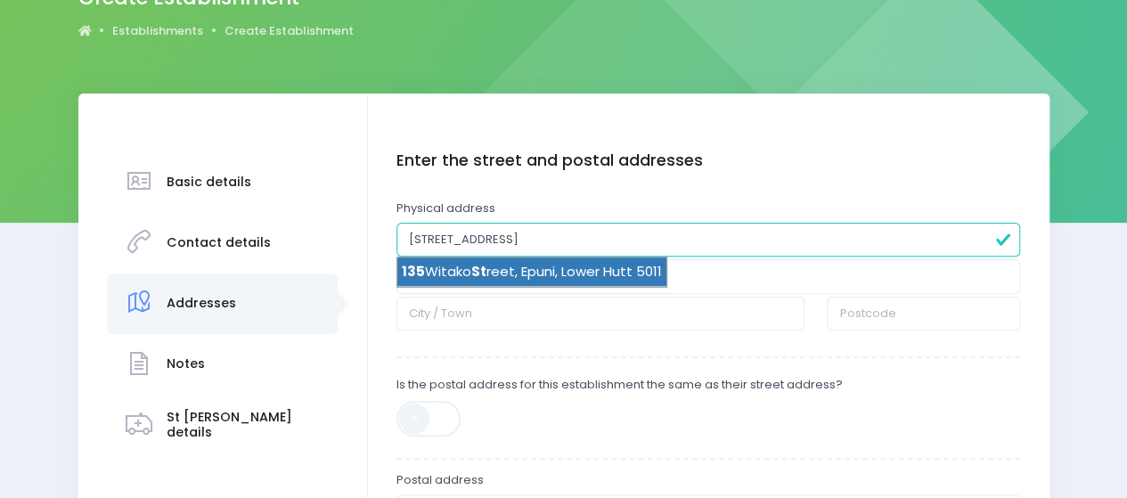
click at [507, 279] on li "135 Witako St reet, Epuni, Lower Hutt 5011" at bounding box center [531, 273] width 269 height 30
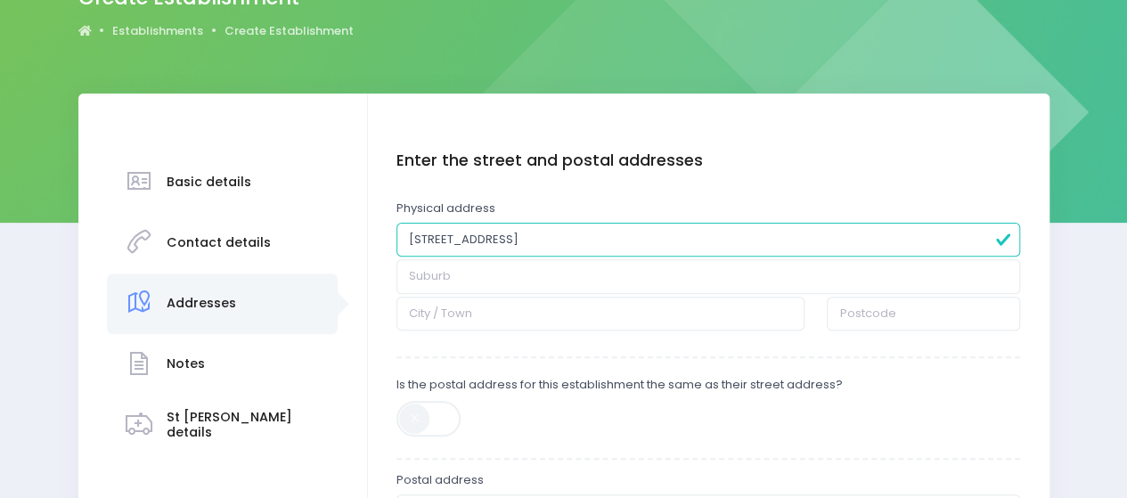
type input "135 Witako Street"
type input "Epuni"
type input "Lower Hutt"
type input "5011"
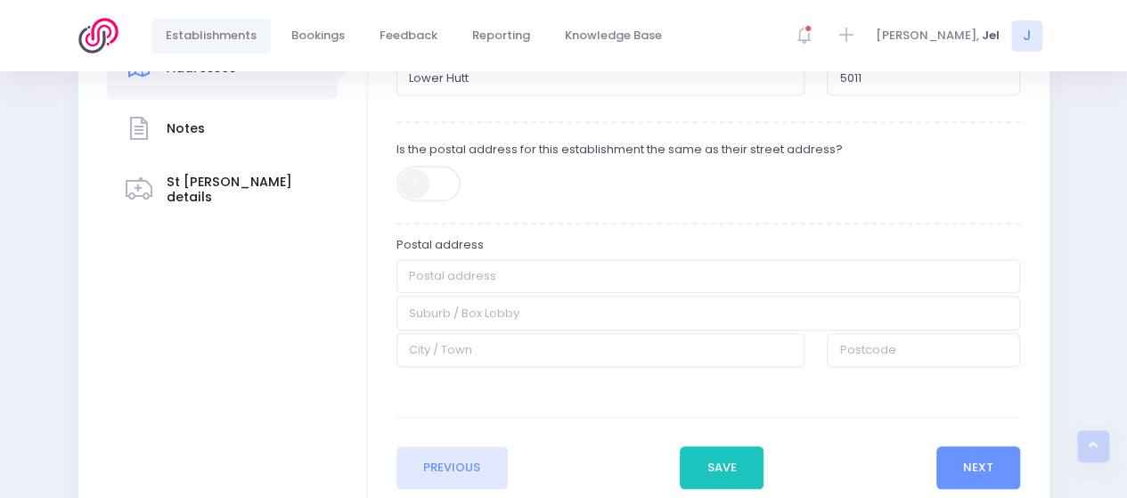
scroll to position [267, 0]
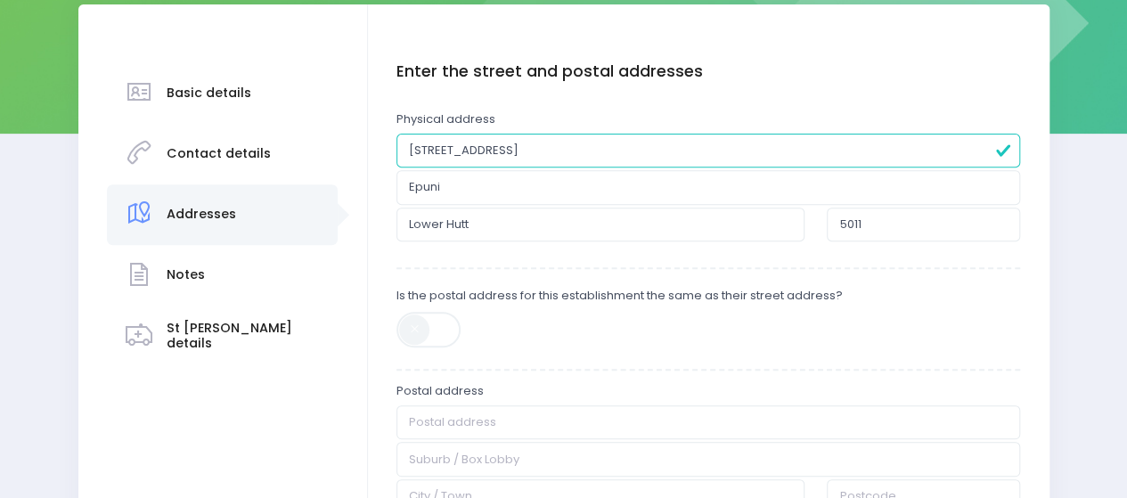
drag, startPoint x: 438, startPoint y: 329, endPoint x: 463, endPoint y: 334, distance: 24.6
click at [438, 327] on span at bounding box center [430, 330] width 67 height 36
type input "135 Witako Street"
type input "Epuni"
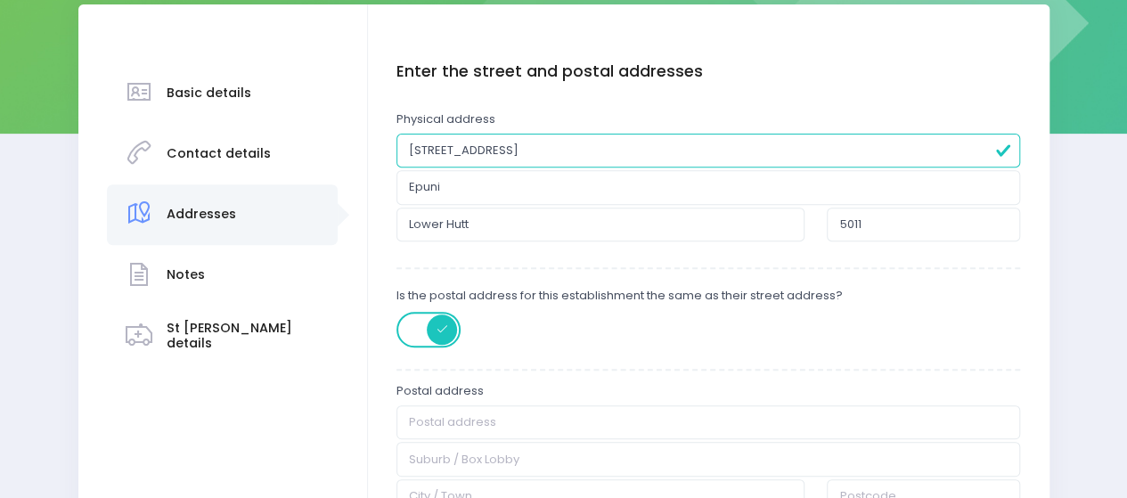
type input "Lower Hutt"
type input "5011"
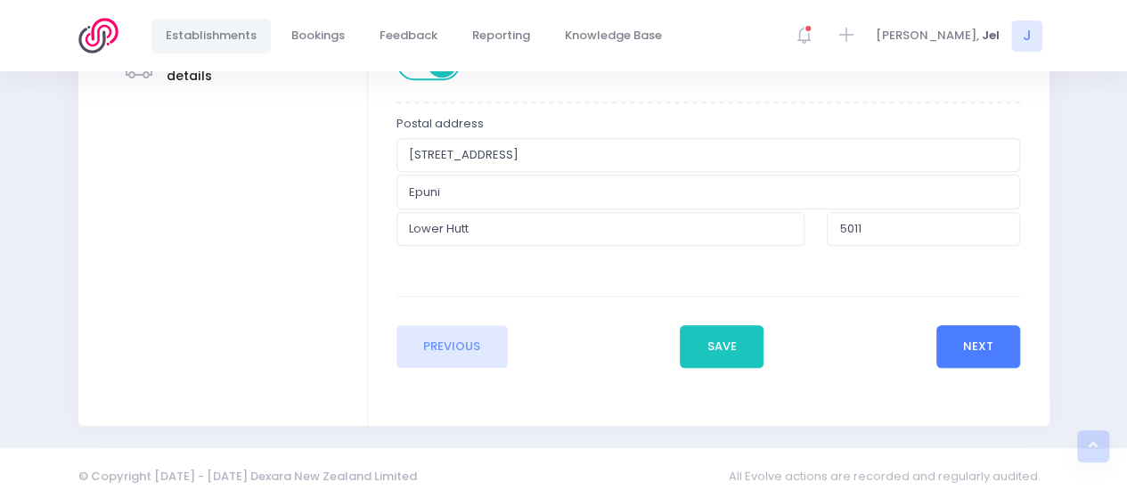
click at [995, 347] on button "Next" at bounding box center [979, 346] width 85 height 43
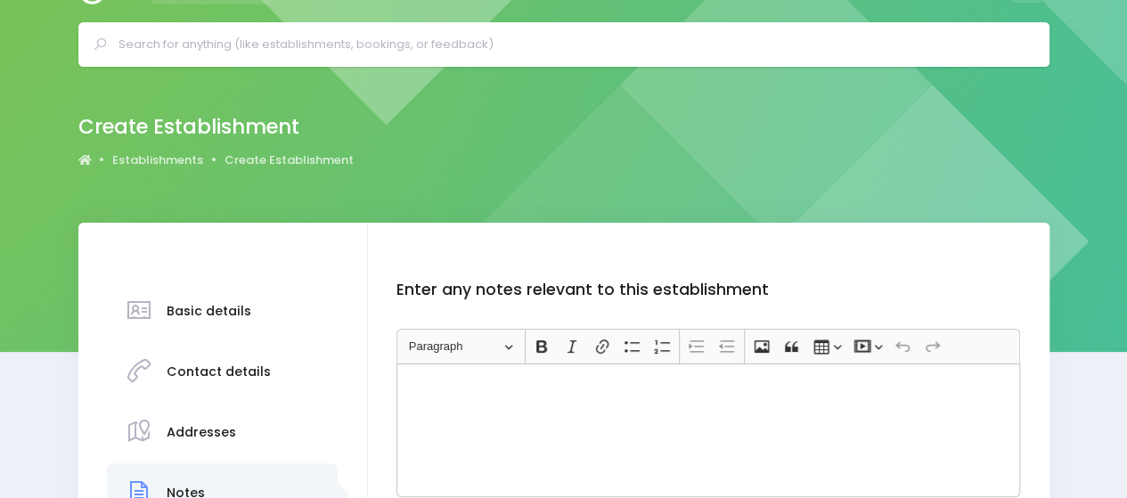
scroll to position [0, 0]
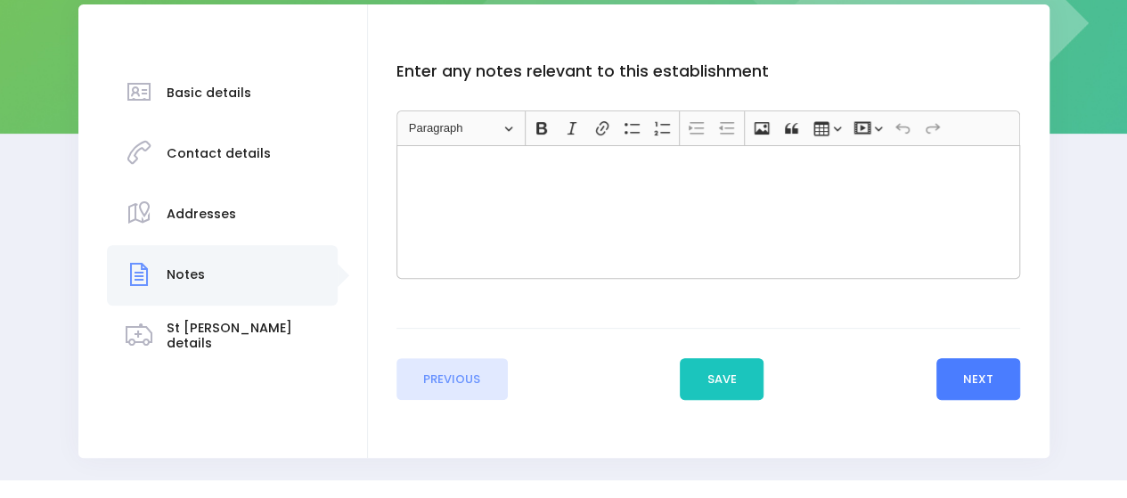
click at [987, 381] on button "Next" at bounding box center [979, 379] width 85 height 43
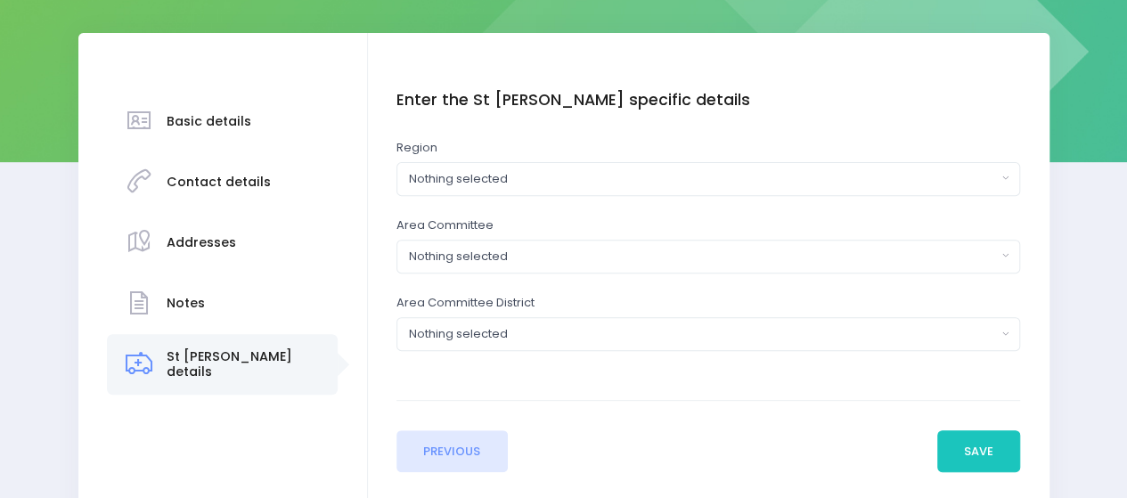
scroll to position [267, 0]
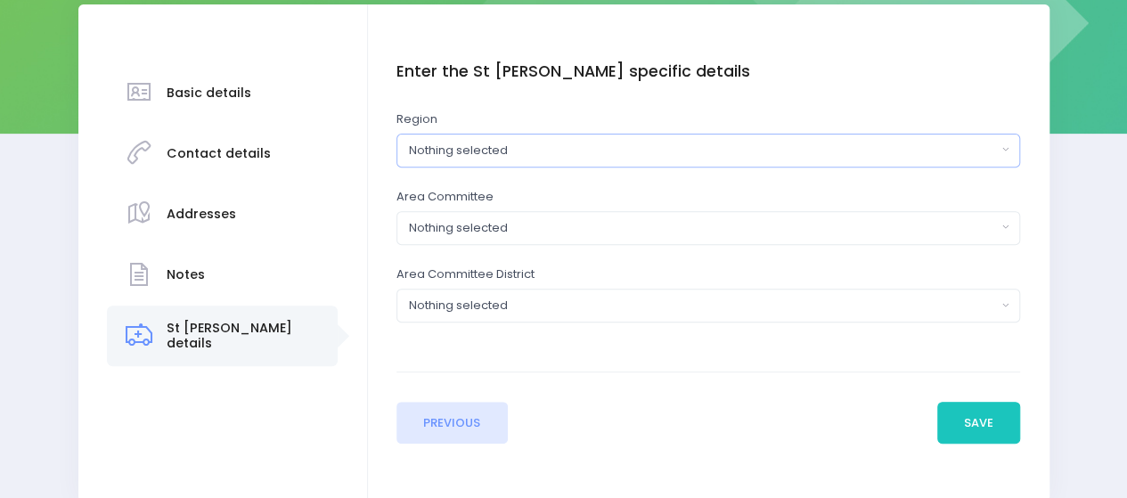
click at [447, 145] on div "Nothing selected" at bounding box center [703, 151] width 588 height 18
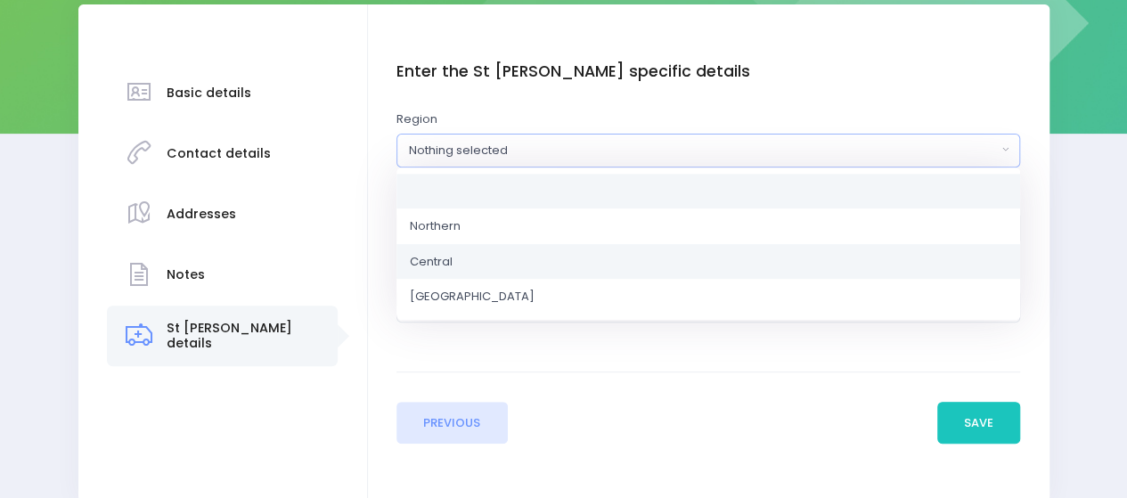
click at [447, 250] on link "Central" at bounding box center [709, 261] width 624 height 36
select select "Central"
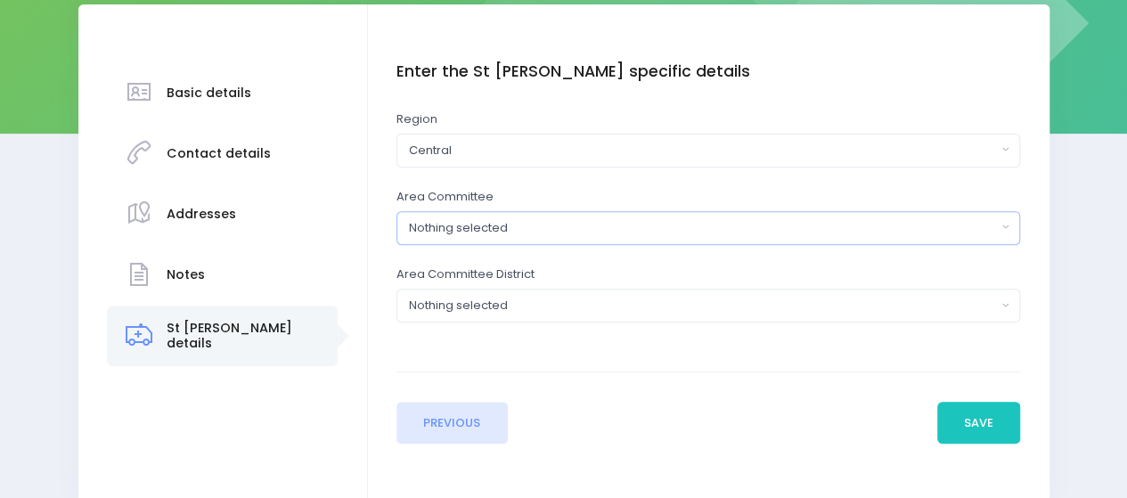
click at [470, 229] on div "Nothing selected" at bounding box center [703, 228] width 588 height 18
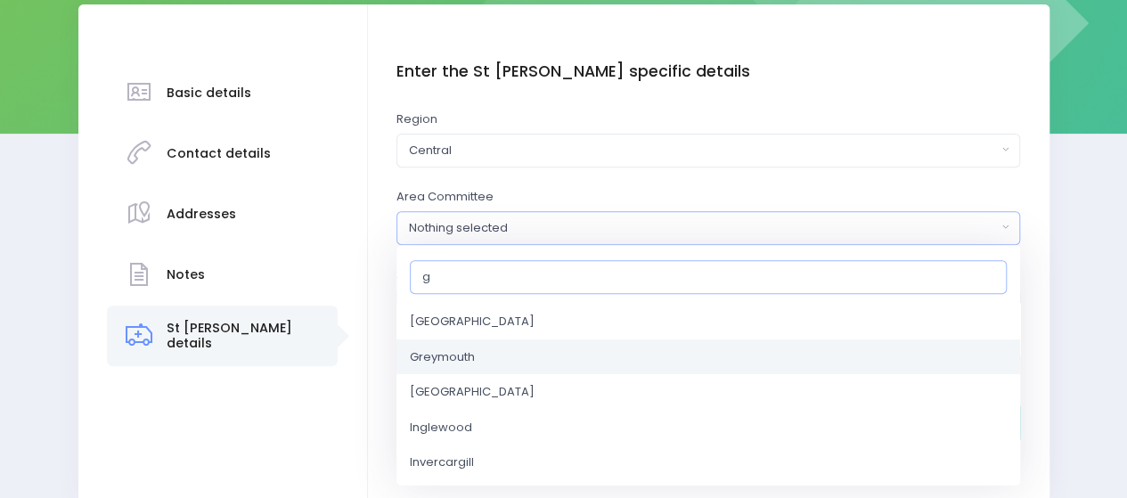
scroll to position [178, 0]
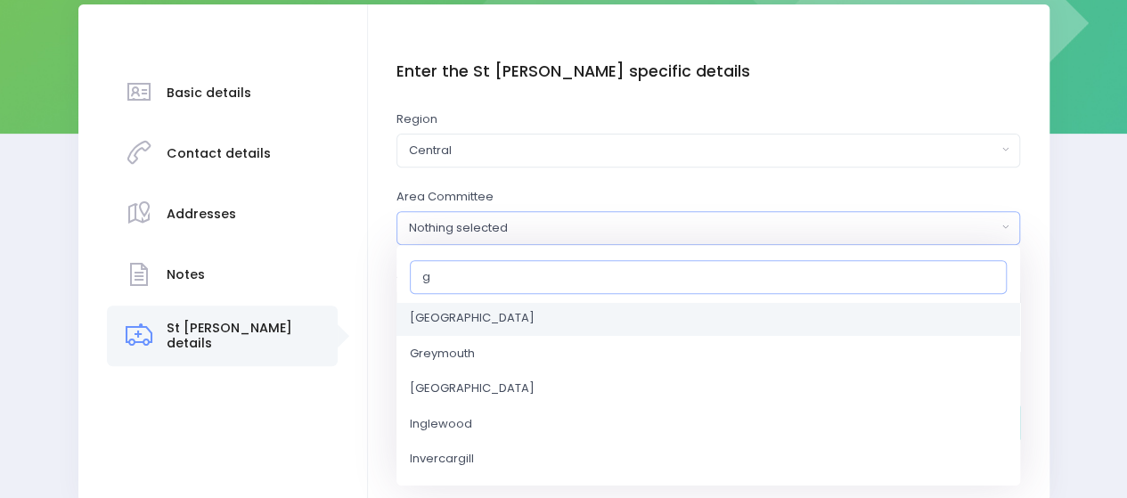
type input "g"
click at [473, 315] on span "[GEOGRAPHIC_DATA]" at bounding box center [472, 318] width 125 height 18
select select "[GEOGRAPHIC_DATA]"
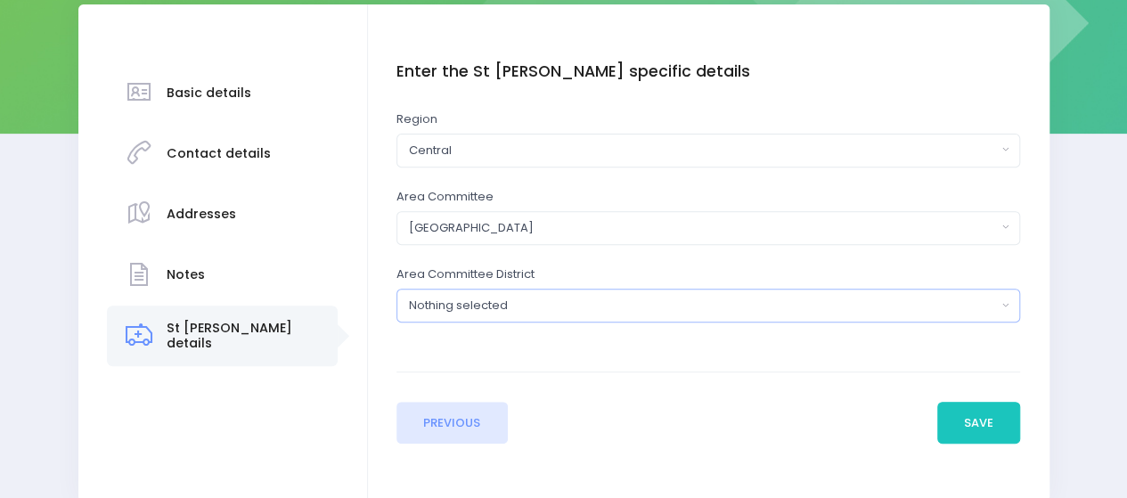
click at [575, 310] on div "Nothing selected" at bounding box center [703, 306] width 588 height 18
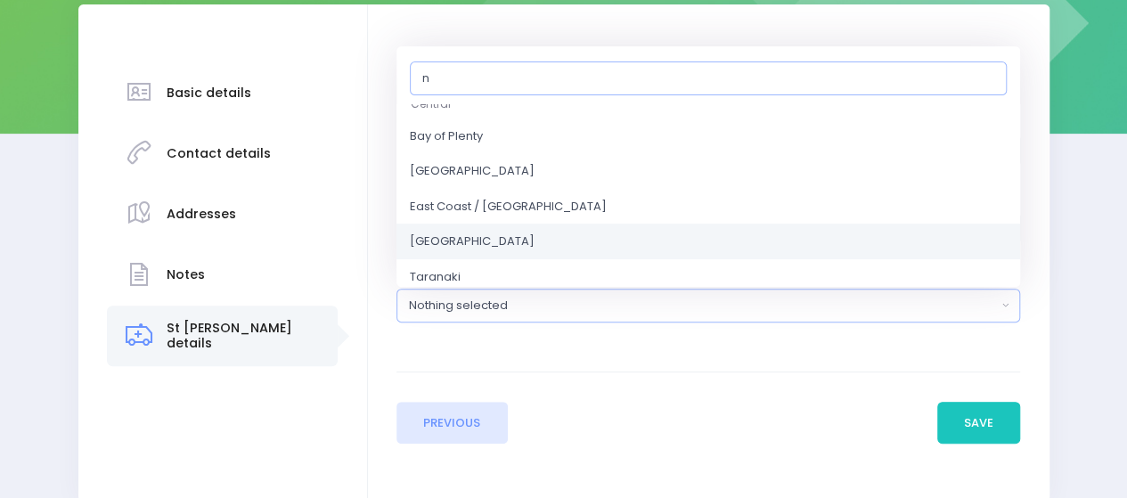
scroll to position [267, 0]
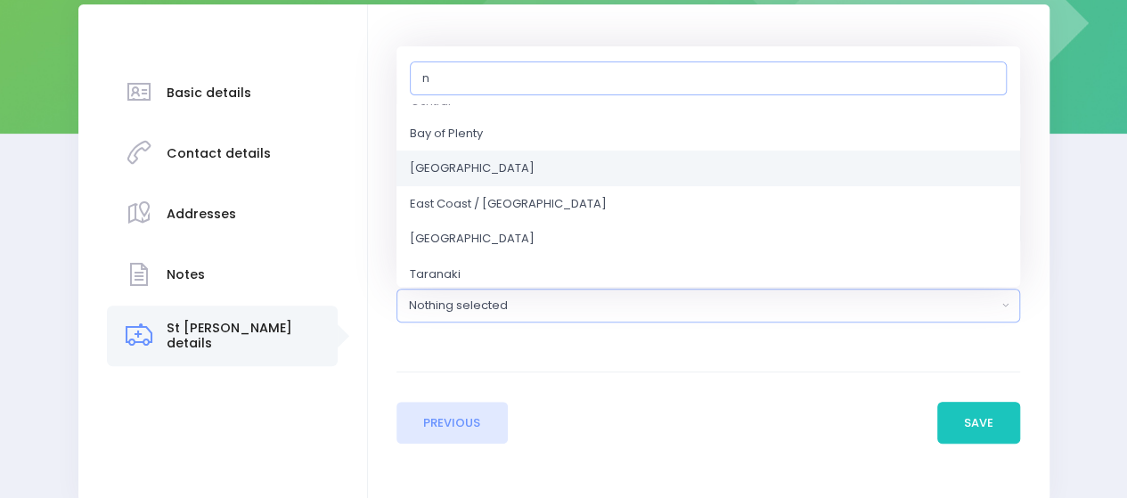
type input "n"
click at [471, 172] on span "[GEOGRAPHIC_DATA]" at bounding box center [472, 169] width 125 height 18
select select "[GEOGRAPHIC_DATA]"
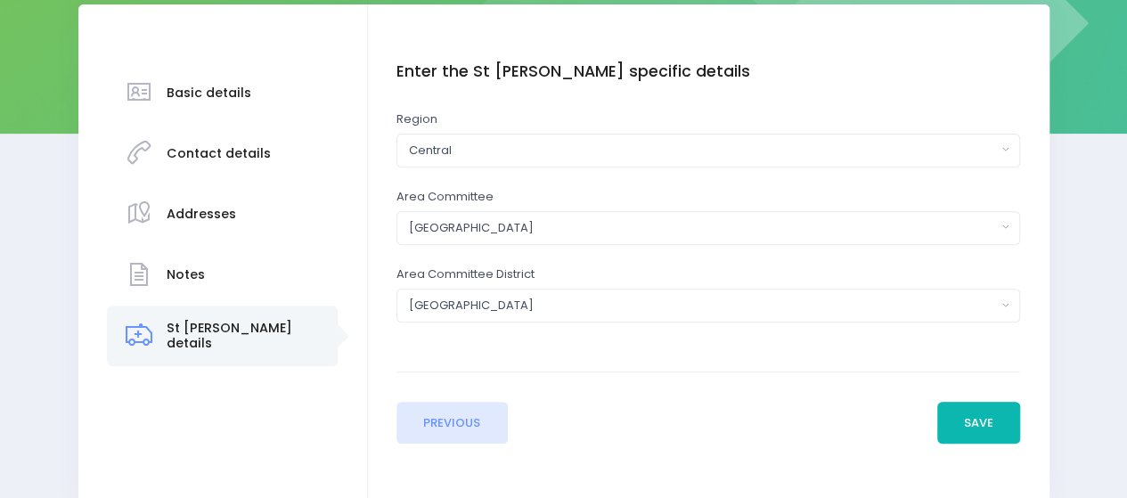
click at [951, 422] on button "Save" at bounding box center [980, 423] width 84 height 43
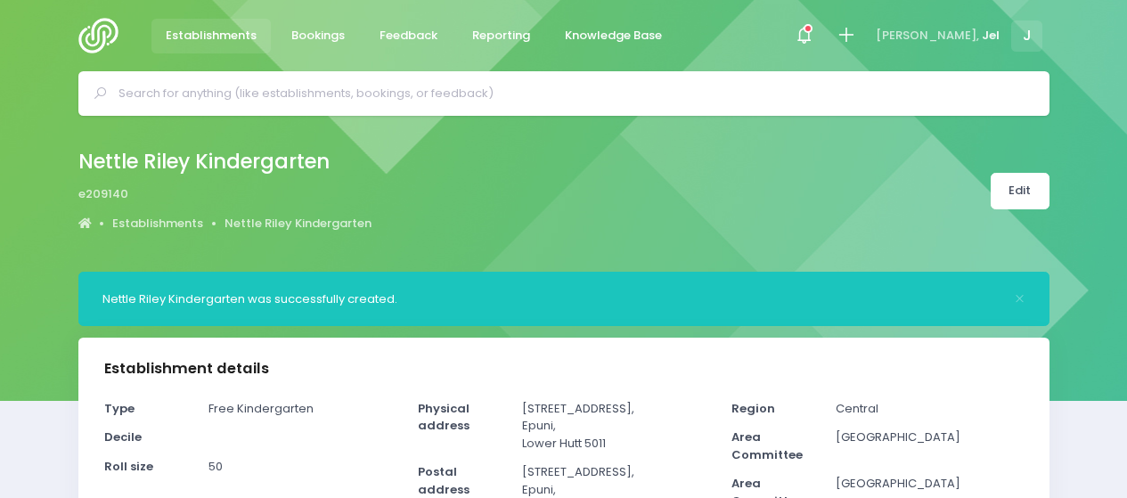
select select "5"
click at [856, 41] on icon at bounding box center [846, 35] width 20 height 20
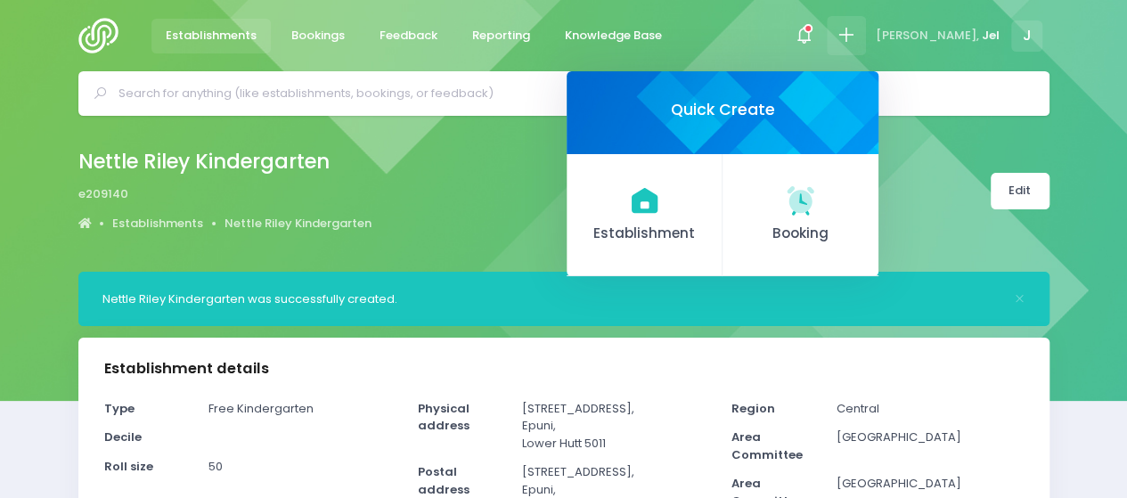
click at [836, 222] on link "Booking" at bounding box center [801, 215] width 156 height 123
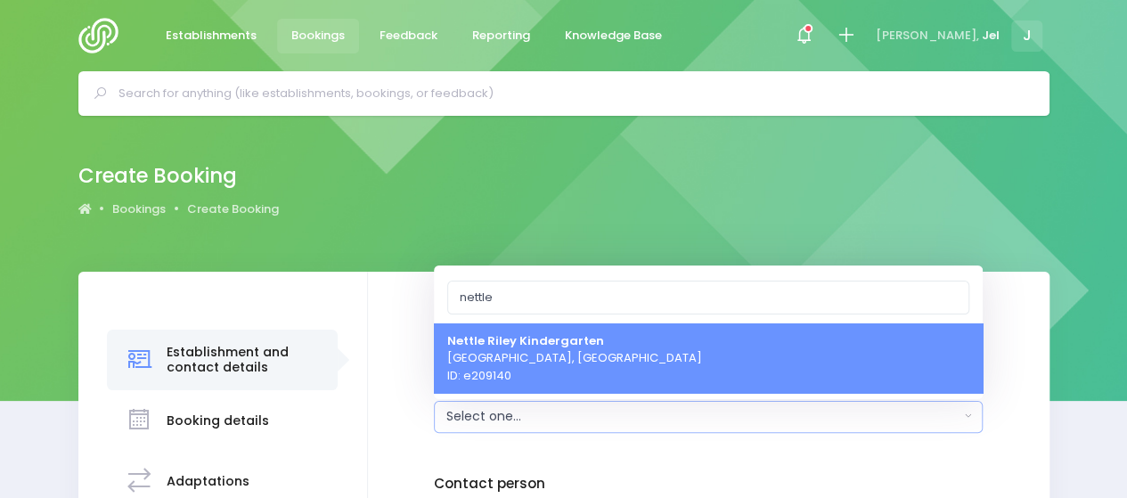
type input "nettle"
click at [550, 352] on span "Nettle Riley Kindergarten [GEOGRAPHIC_DATA], [GEOGRAPHIC_DATA] ID: e209140" at bounding box center [574, 358] width 255 height 53
select select "209140"
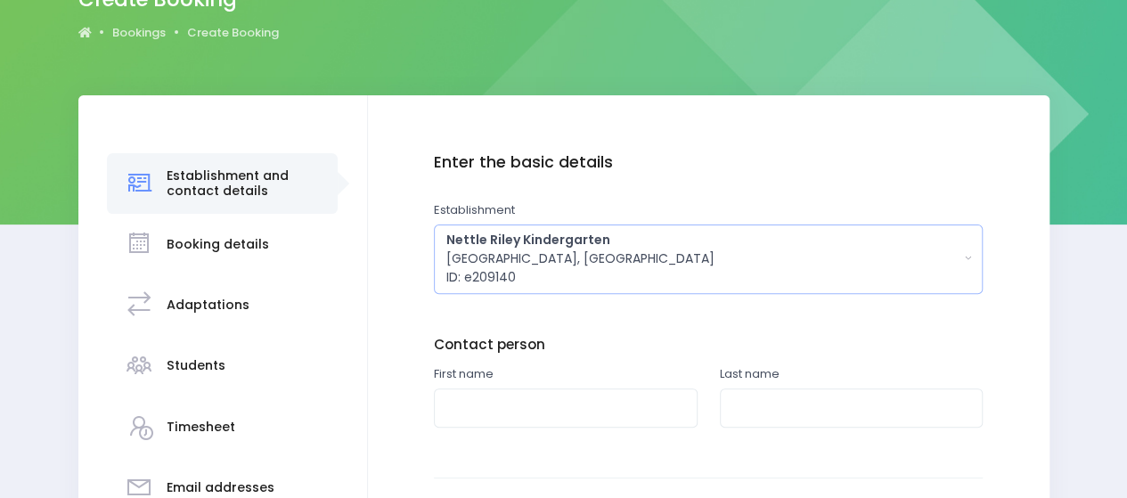
scroll to position [178, 0]
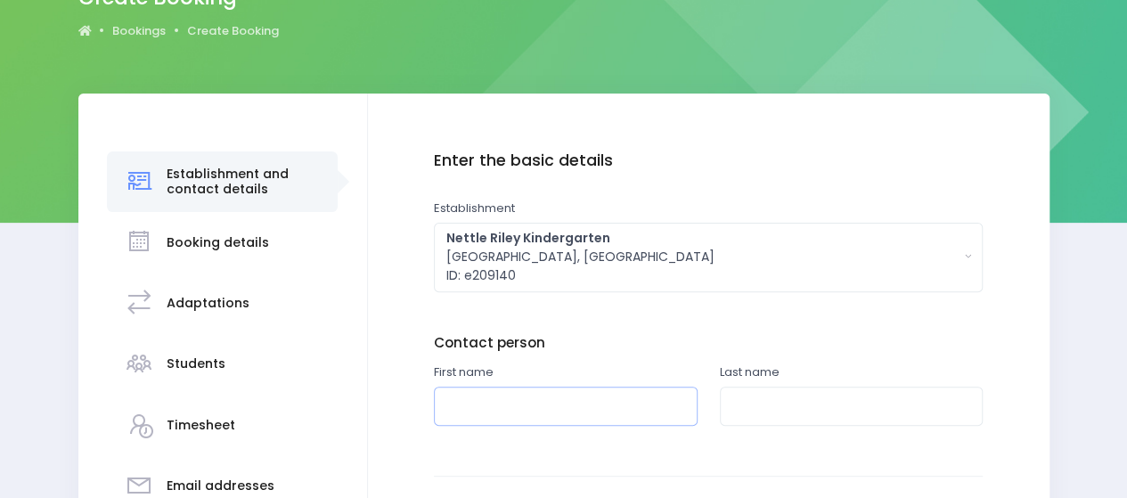
click at [533, 397] on input "text" at bounding box center [566, 407] width 264 height 40
type input "[PERSON_NAME]"
click at [829, 397] on input "text" at bounding box center [852, 407] width 264 height 40
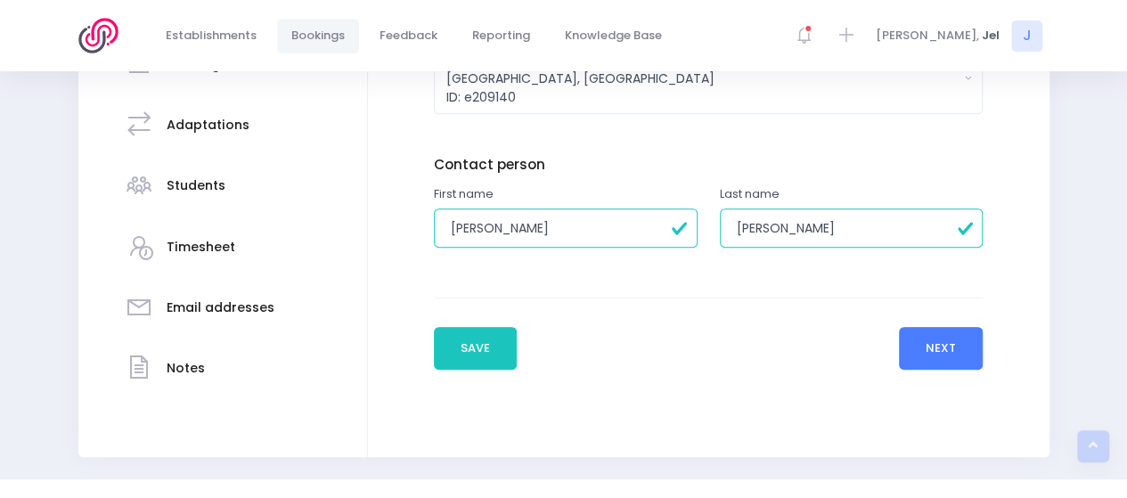
type input "[PERSON_NAME]"
click at [954, 354] on button "Next" at bounding box center [941, 348] width 85 height 43
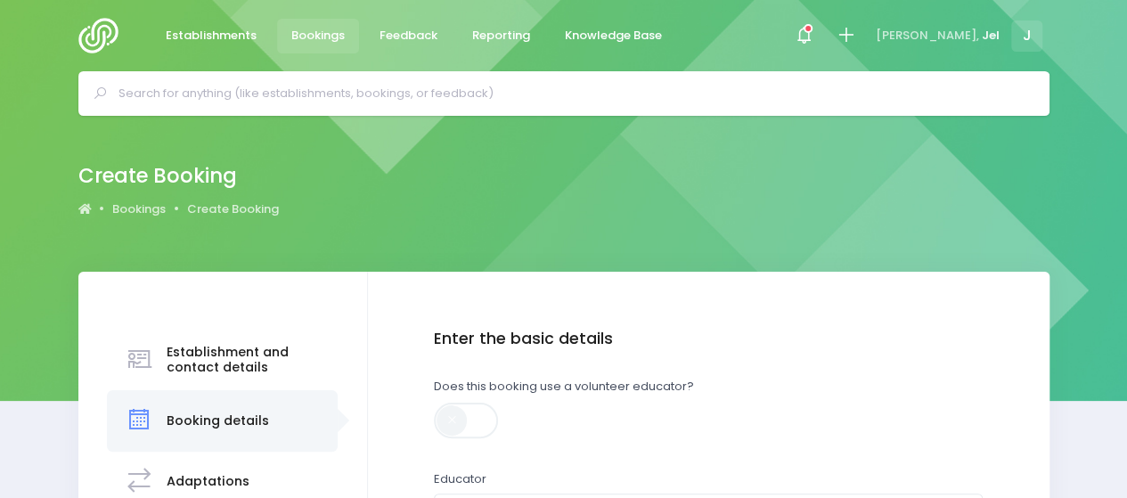
scroll to position [89, 0]
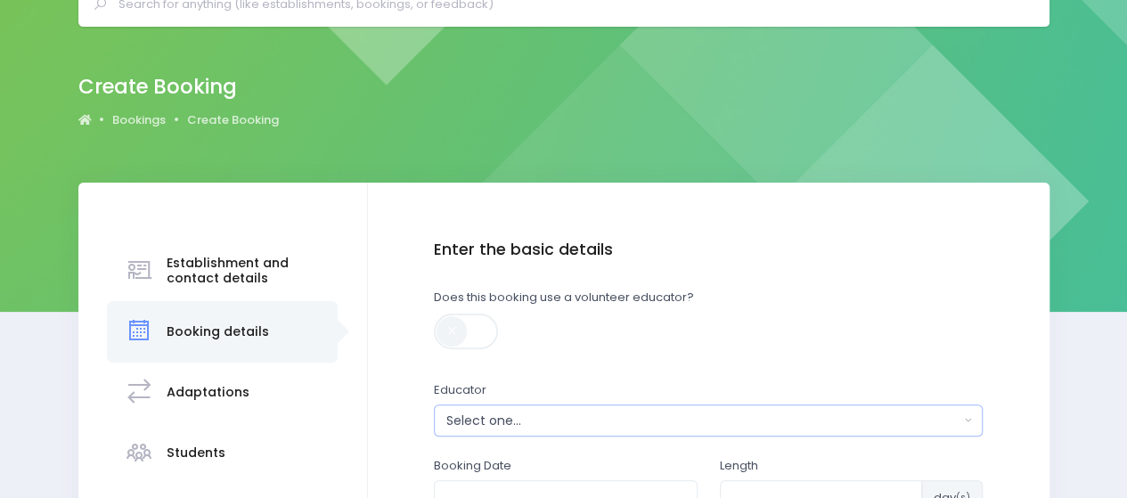
click at [528, 430] on button "Select one..." at bounding box center [708, 421] width 549 height 32
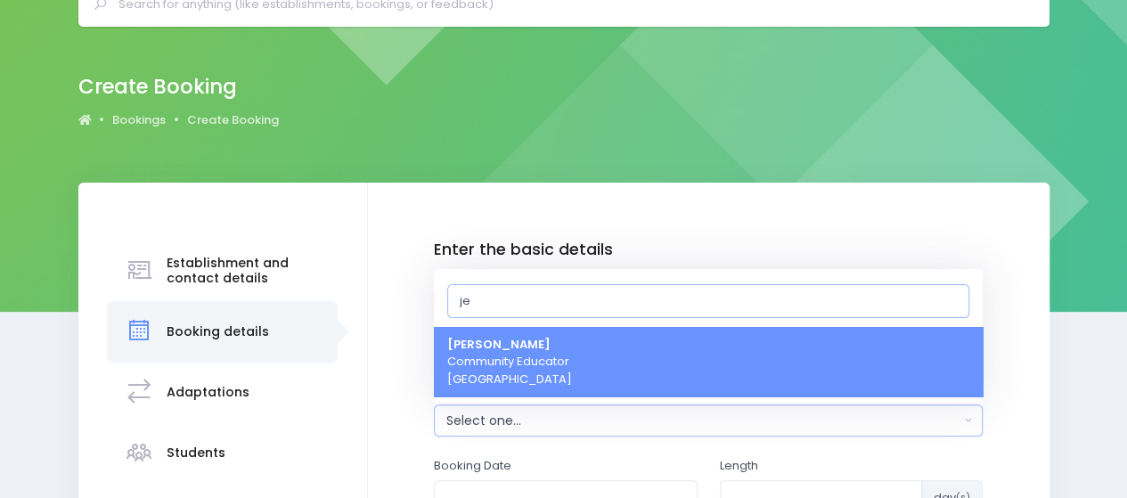
type input "je"
click at [522, 376] on span "Jel [PERSON_NAME] Community Educator [GEOGRAPHIC_DATA]" at bounding box center [509, 362] width 125 height 53
select select "365055"
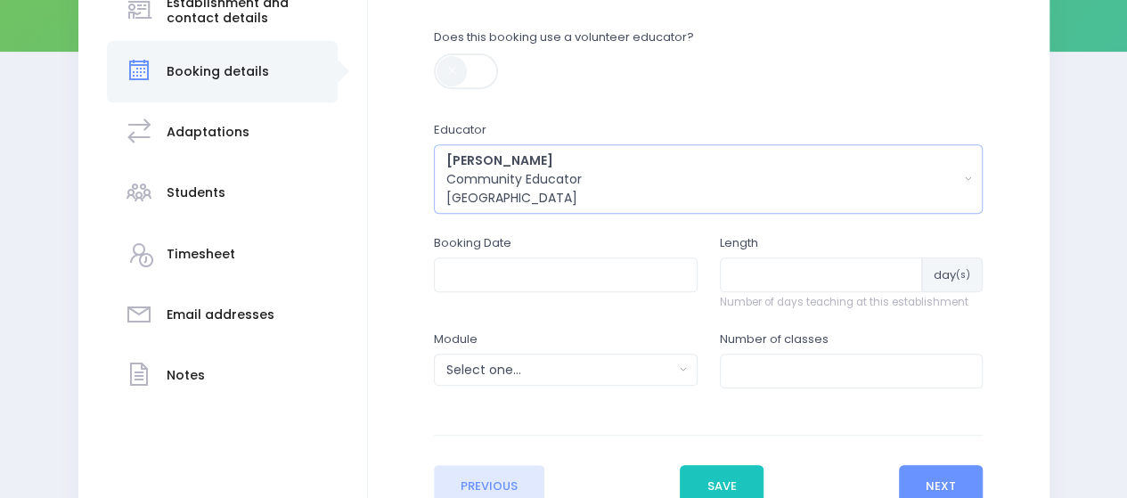
scroll to position [356, 0]
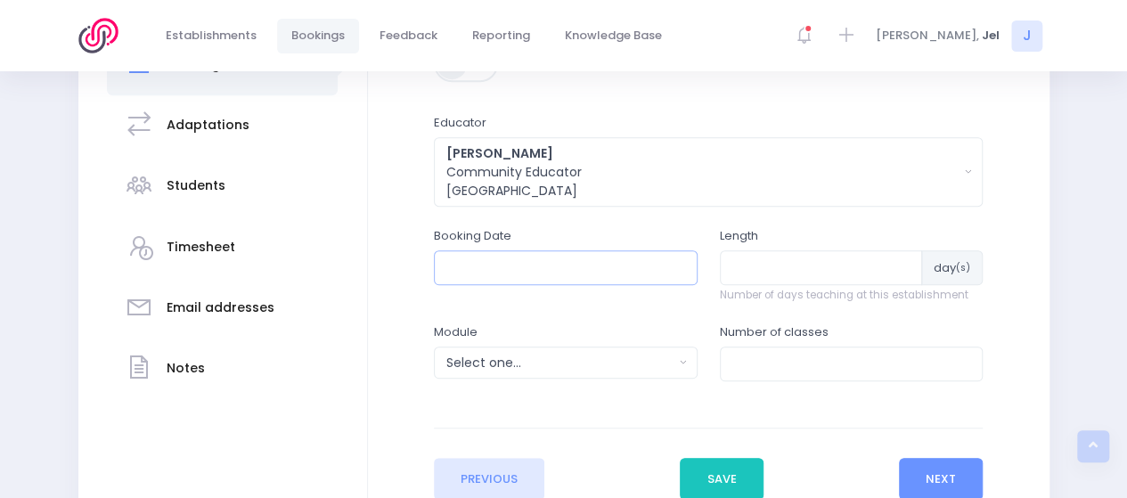
click at [563, 272] on input "text" at bounding box center [566, 267] width 264 height 34
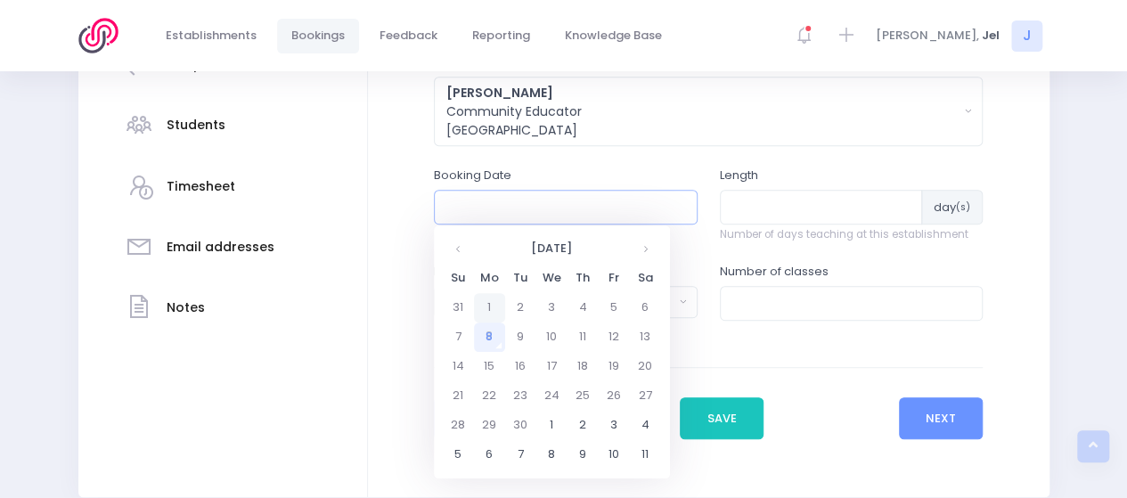
scroll to position [446, 0]
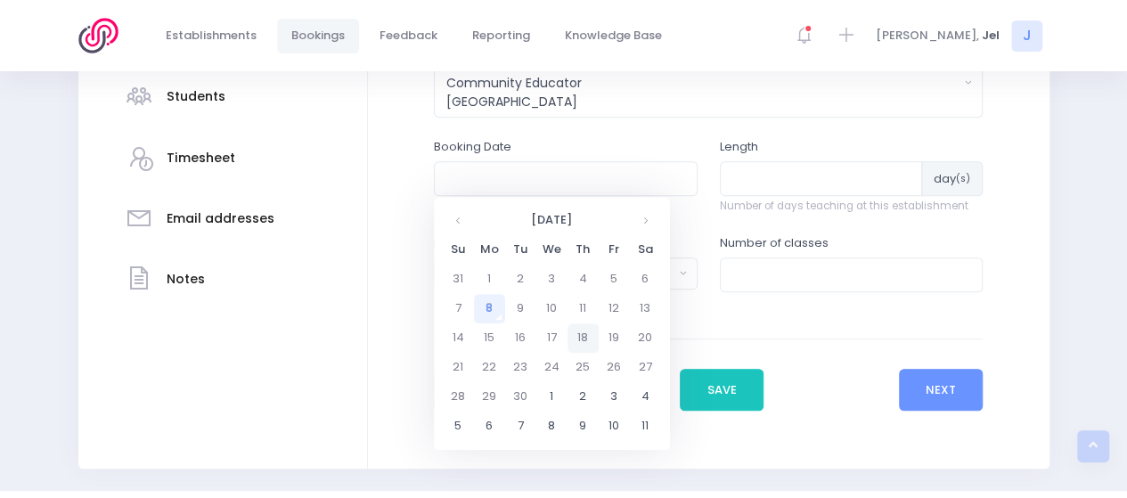
click at [586, 347] on td "18" at bounding box center [583, 338] width 31 height 29
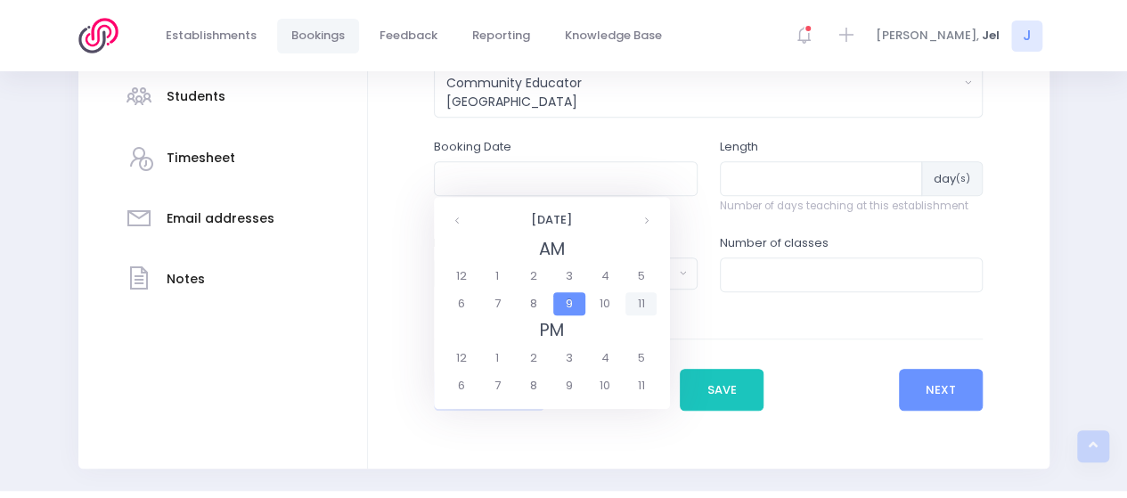
click at [642, 304] on span "11" at bounding box center [641, 303] width 31 height 23
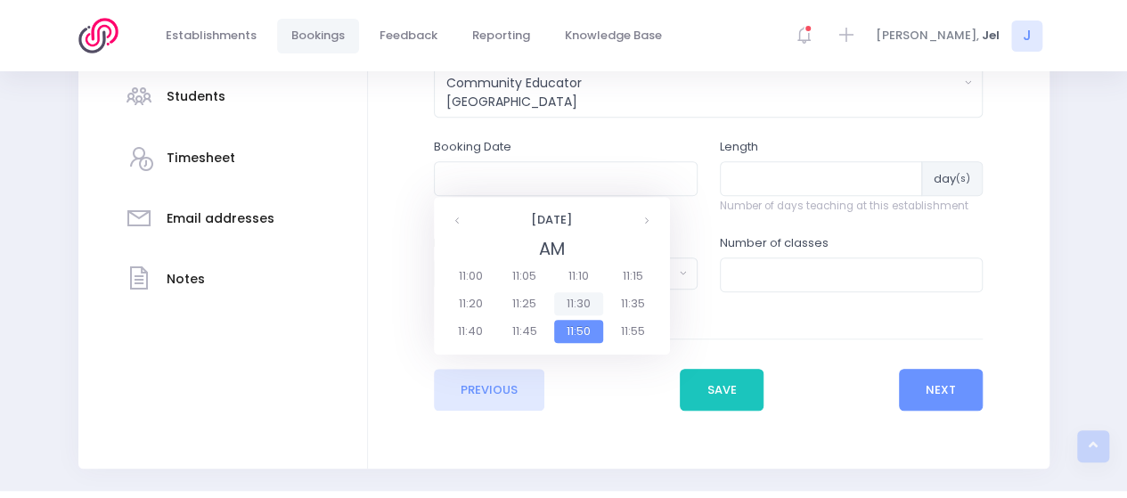
click at [589, 300] on span "11:30" at bounding box center [579, 303] width 50 height 23
type input "[DATE] 11:30 AM"
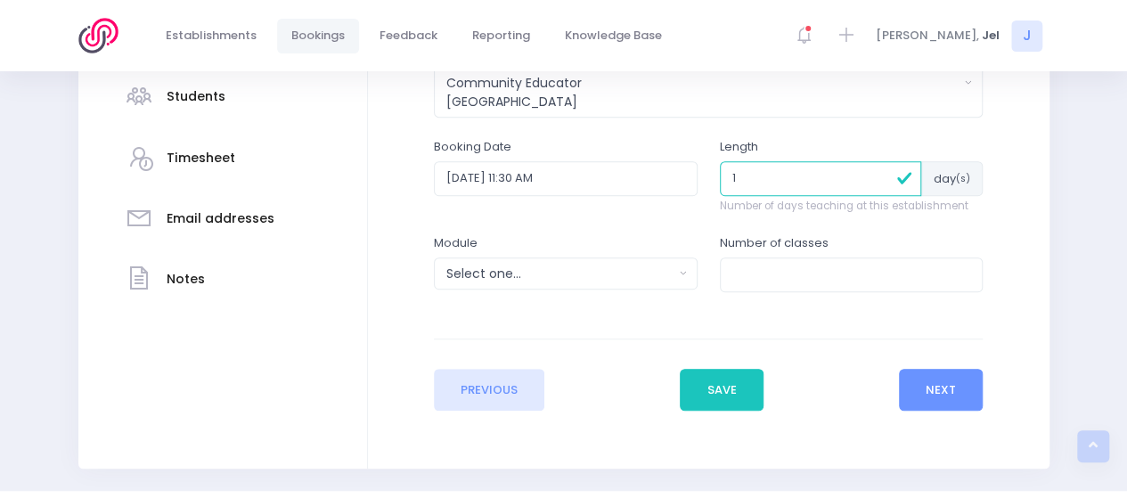
drag, startPoint x: 755, startPoint y: 181, endPoint x: 729, endPoint y: 245, distance: 69.2
click at [756, 181] on input "1" at bounding box center [821, 178] width 202 height 34
type input "1"
click at [620, 274] on div "Select one..." at bounding box center [560, 274] width 227 height 19
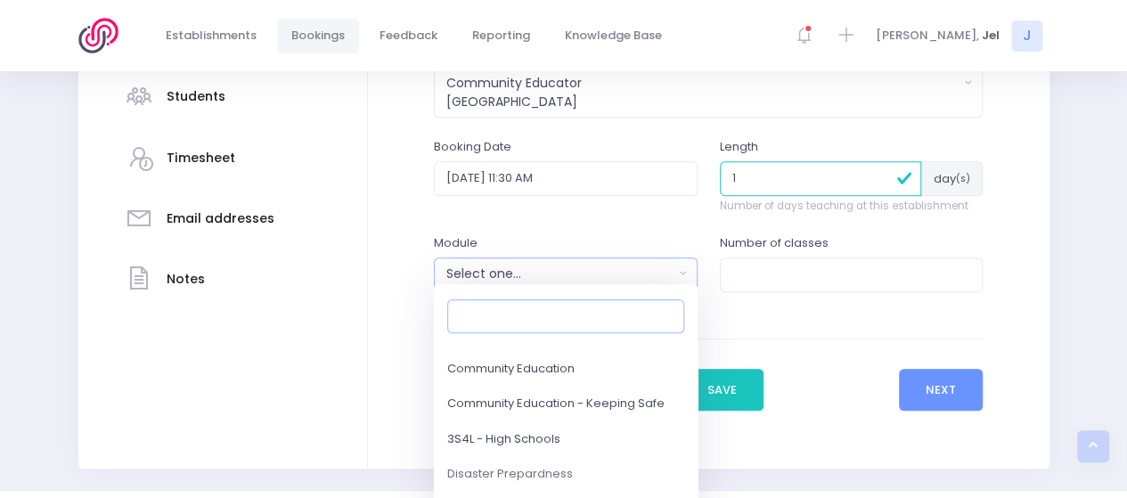
scroll to position [178, 0]
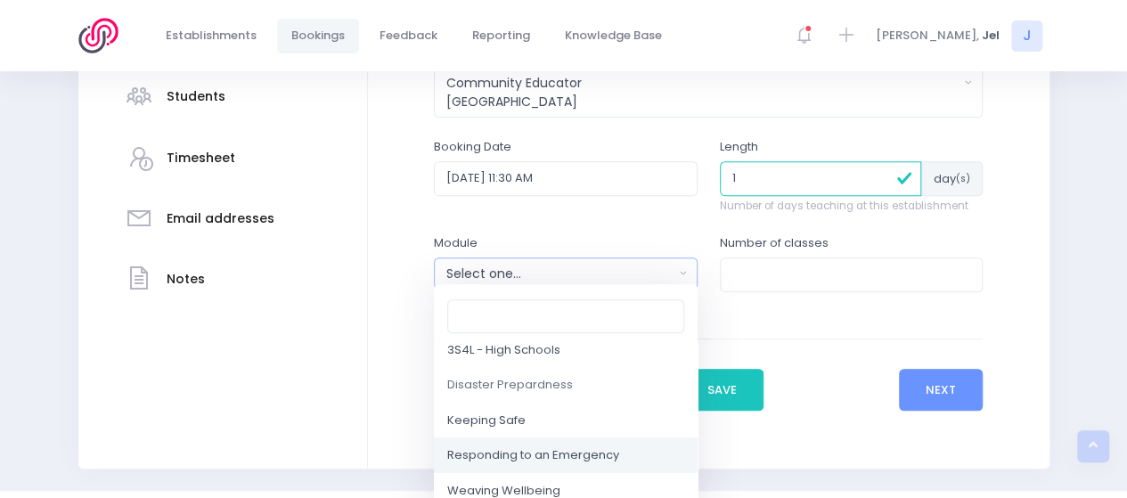
click at [539, 455] on span "Responding to an Emergency" at bounding box center [533, 456] width 172 height 18
select select "Responding to an Emergency"
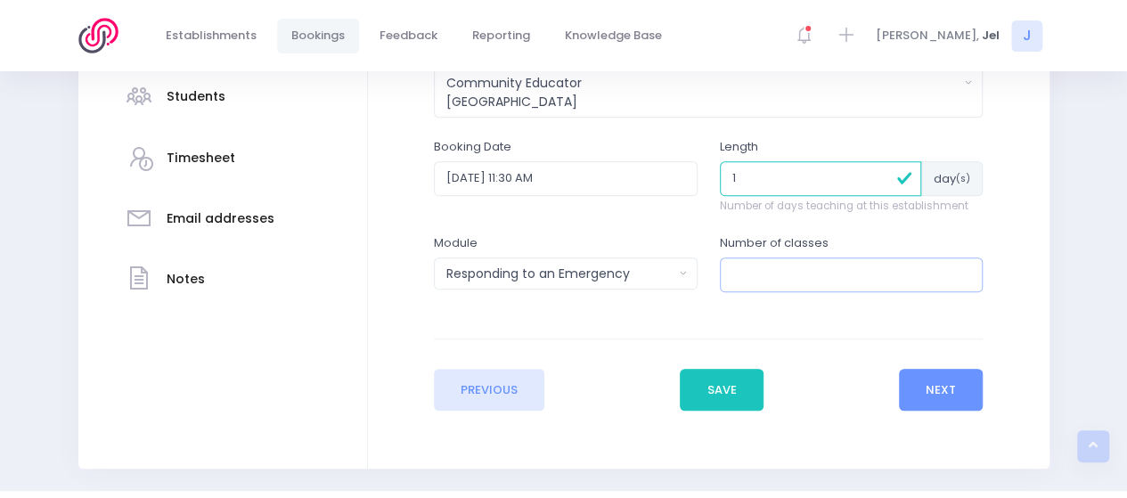
click at [766, 265] on input "number" at bounding box center [852, 275] width 264 height 34
type input "1"
click at [906, 381] on button "Next" at bounding box center [941, 390] width 85 height 43
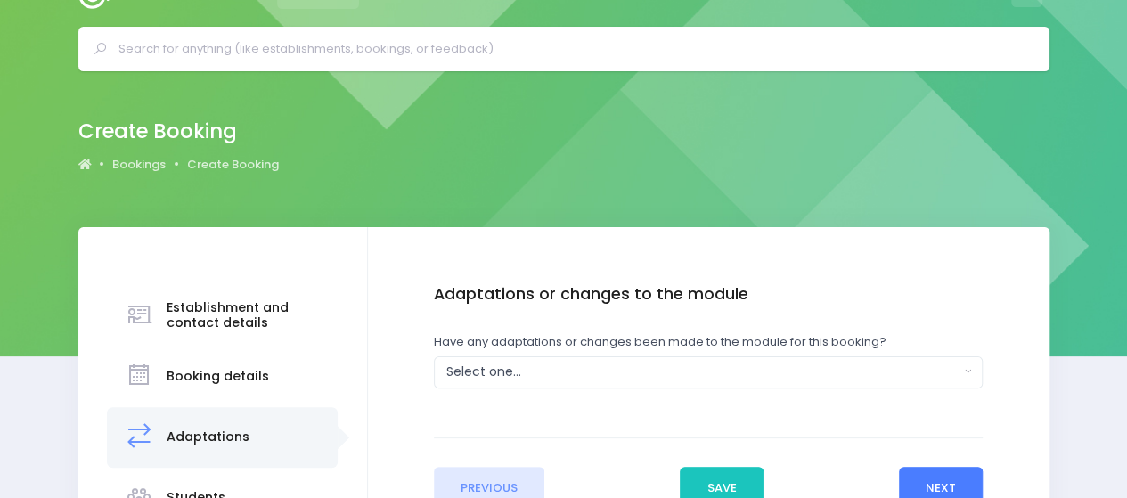
scroll to position [0, 0]
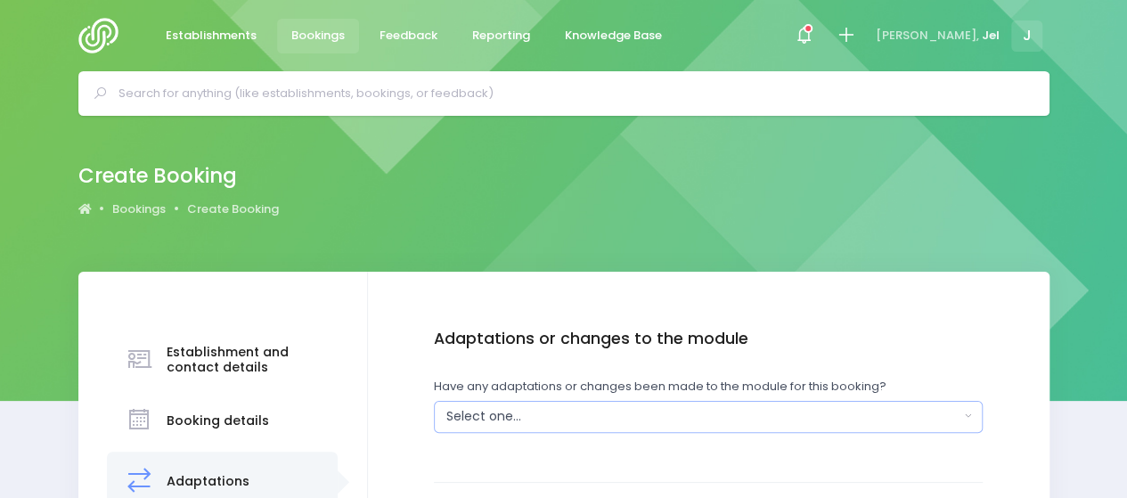
click at [518, 411] on div "Select one..." at bounding box center [703, 416] width 513 height 19
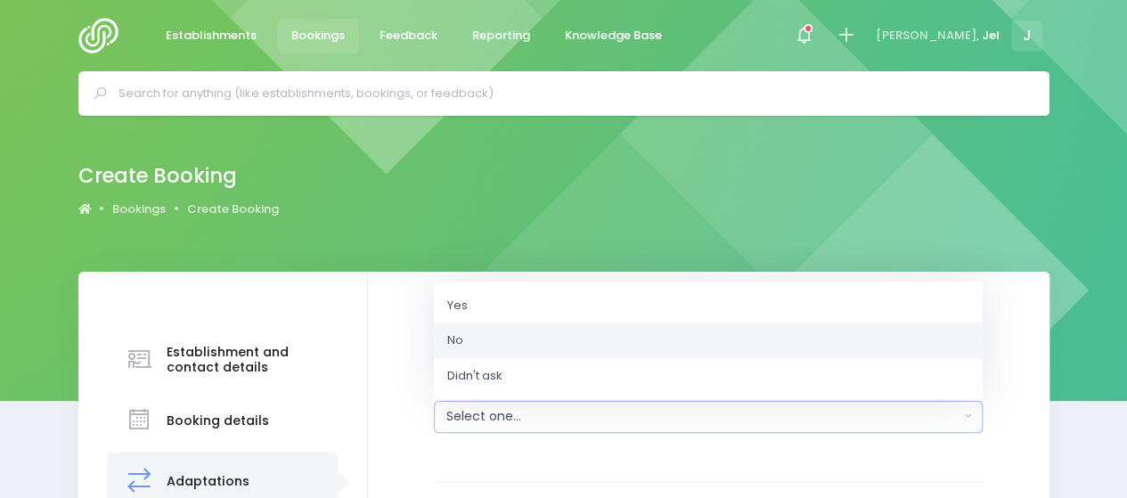
click at [496, 338] on link "No" at bounding box center [708, 341] width 549 height 36
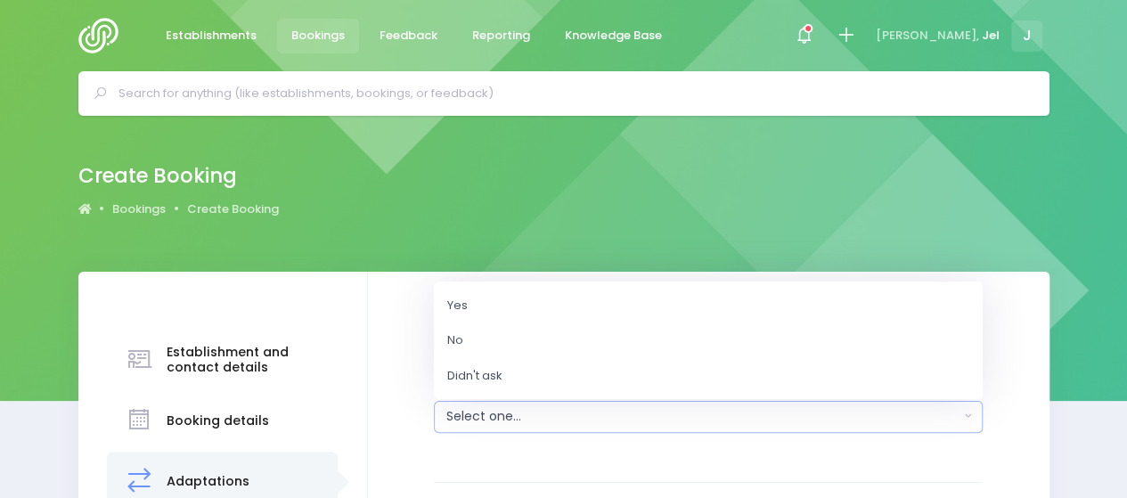
select select "No"
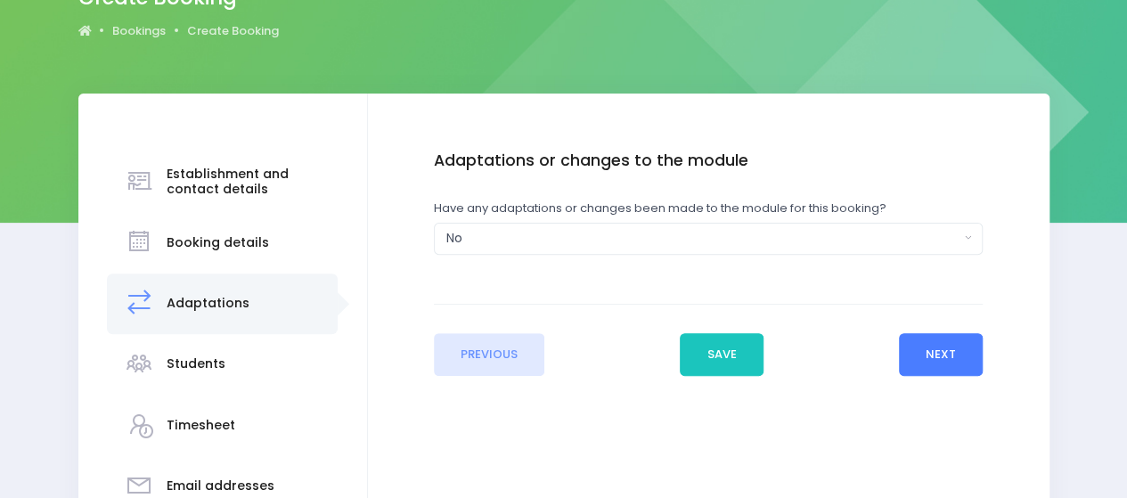
click at [954, 346] on button "Next" at bounding box center [941, 354] width 85 height 43
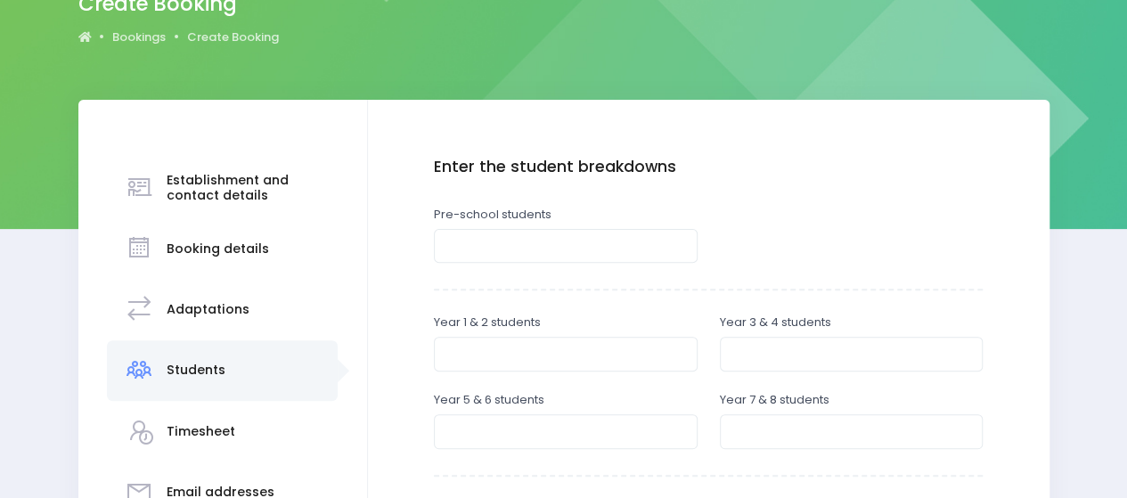
scroll to position [178, 0]
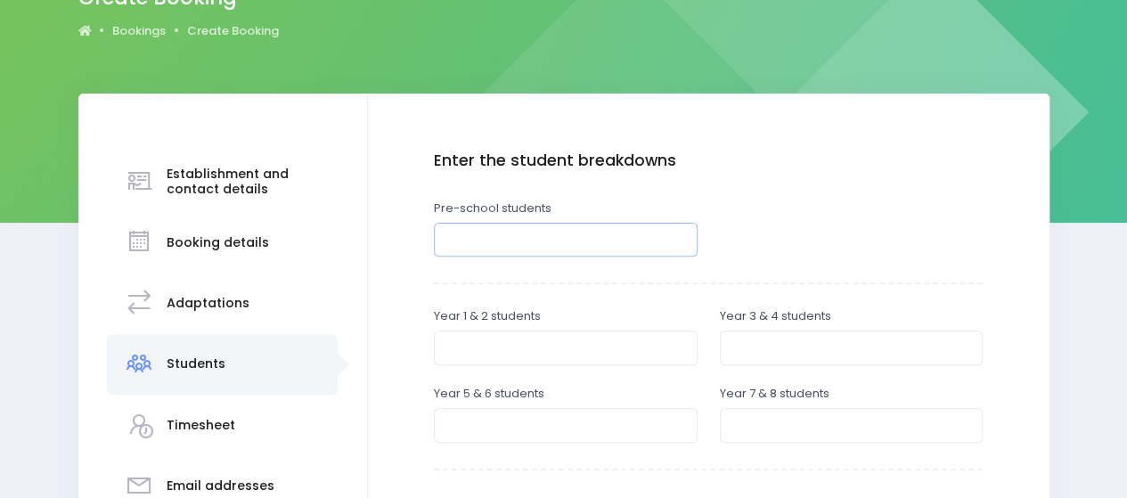
click at [559, 229] on input "number" at bounding box center [566, 240] width 264 height 34
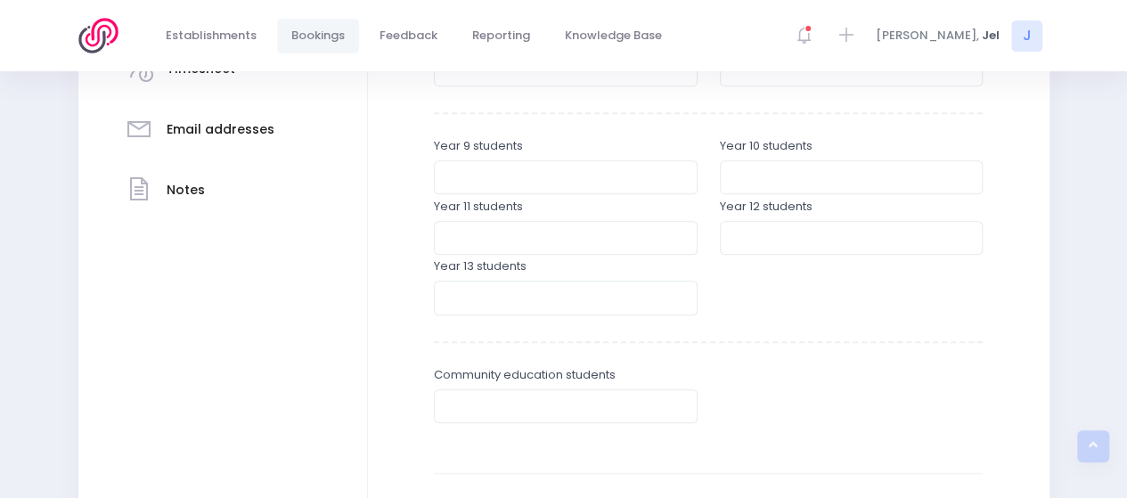
scroll to position [624, 0]
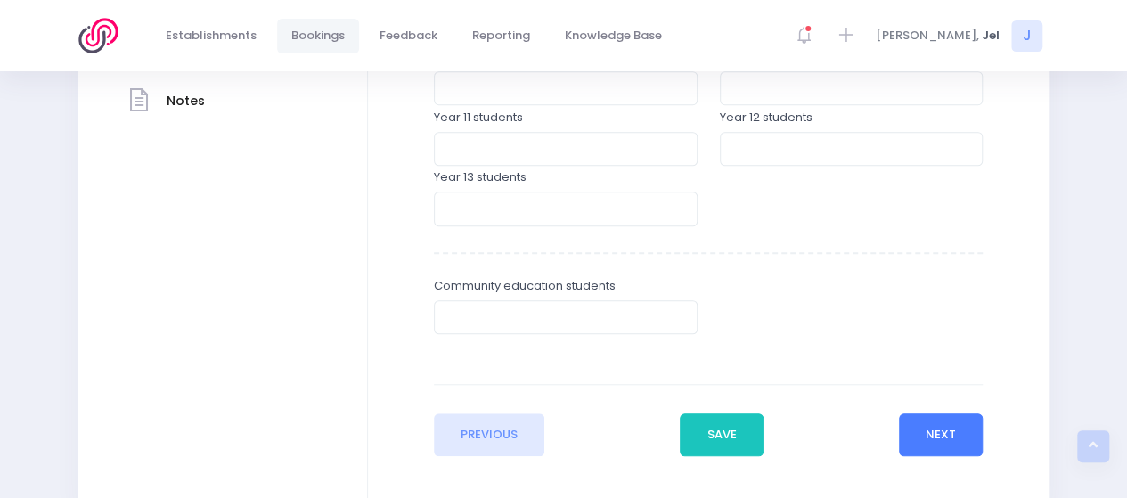
type input "50"
click at [963, 438] on button "Next" at bounding box center [941, 435] width 85 height 43
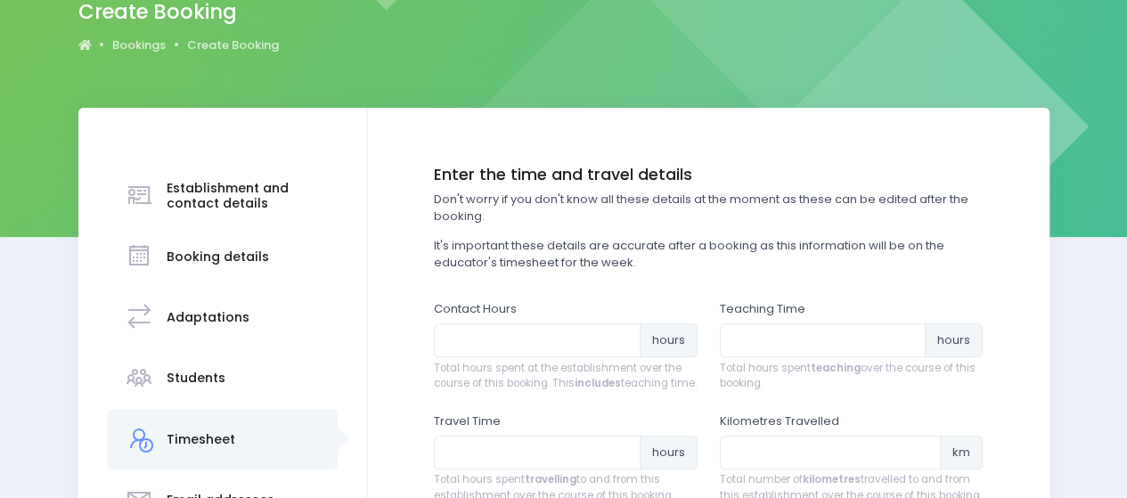
scroll to position [178, 0]
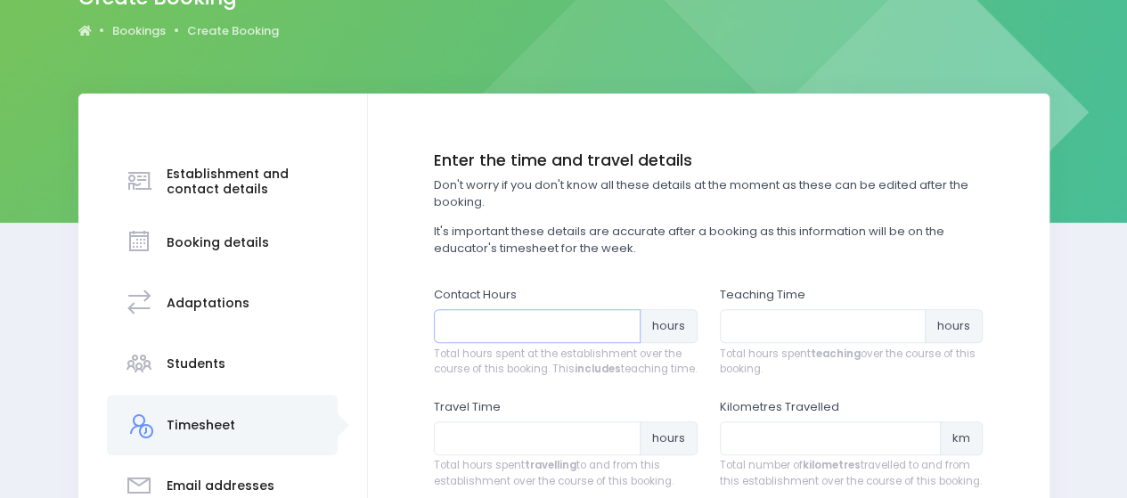
click at [478, 327] on input "number" at bounding box center [537, 326] width 207 height 34
type input "1"
click at [815, 324] on input "number" at bounding box center [823, 326] width 207 height 34
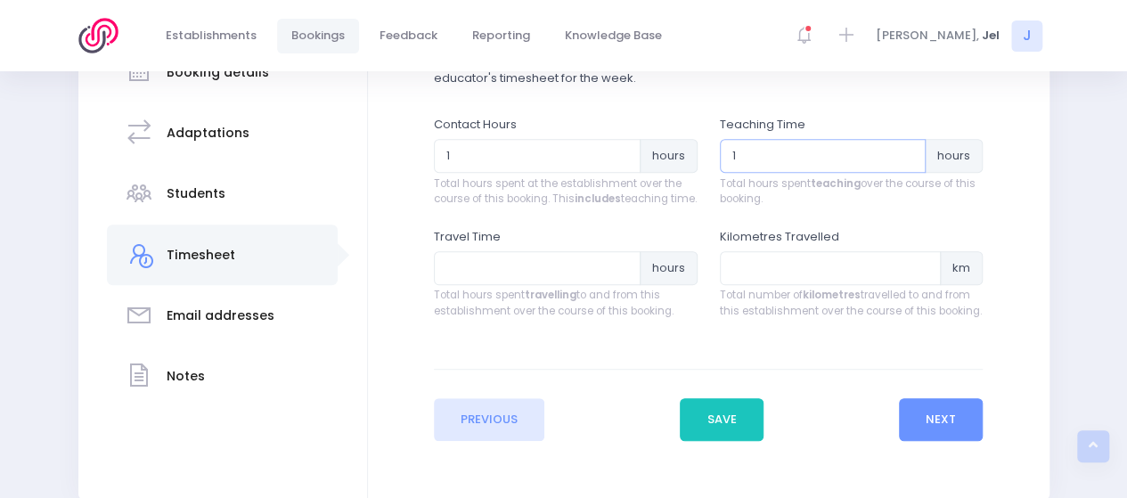
scroll to position [356, 0]
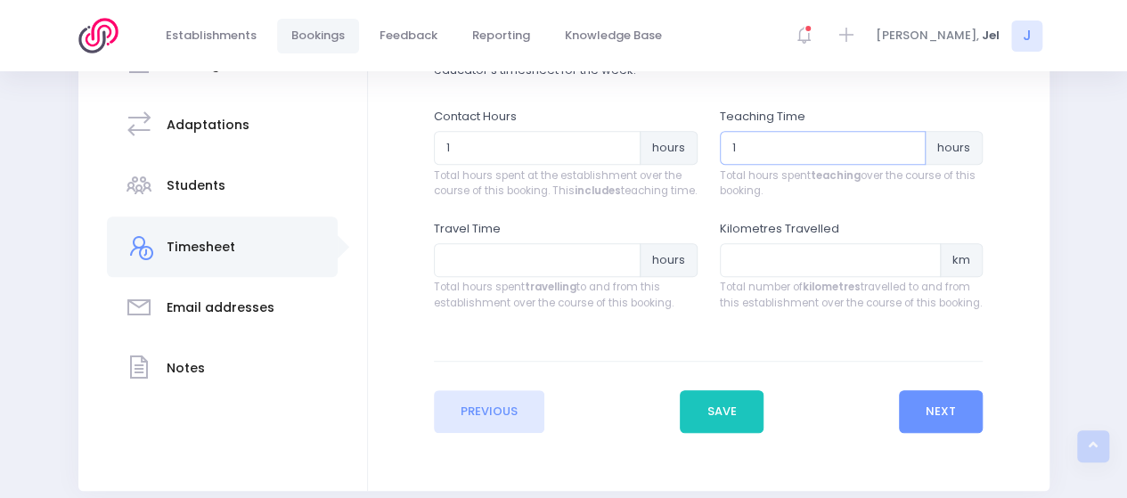
type input "1"
click at [480, 272] on input "number" at bounding box center [537, 260] width 207 height 34
type input ".5"
click at [781, 277] on input "number" at bounding box center [831, 260] width 222 height 34
type input "30"
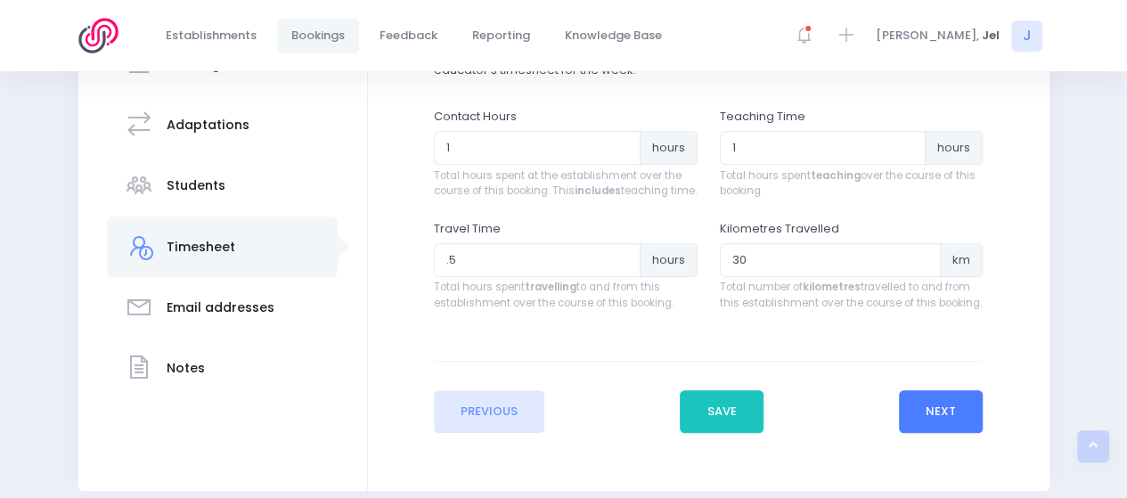
click at [945, 433] on button "Next" at bounding box center [941, 411] width 85 height 43
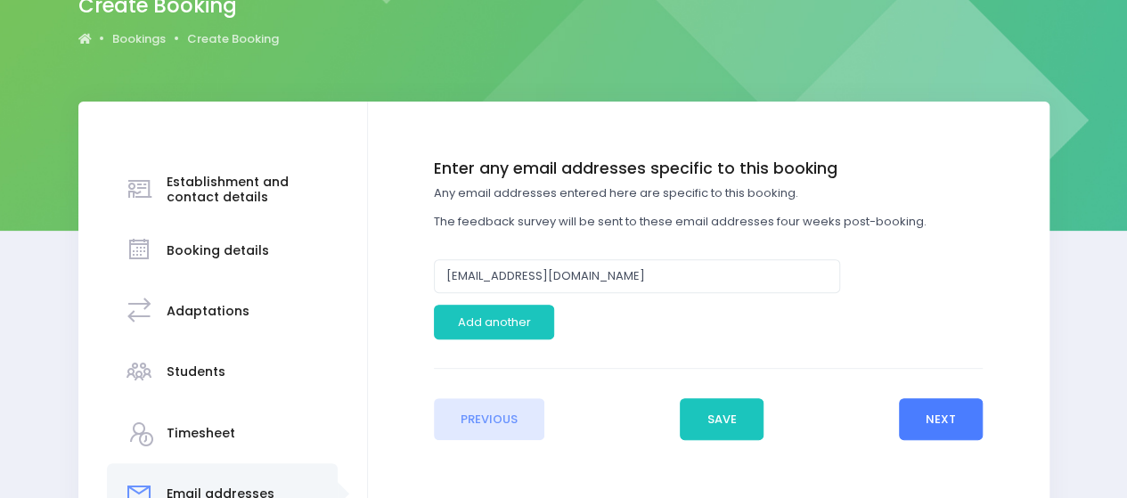
scroll to position [178, 0]
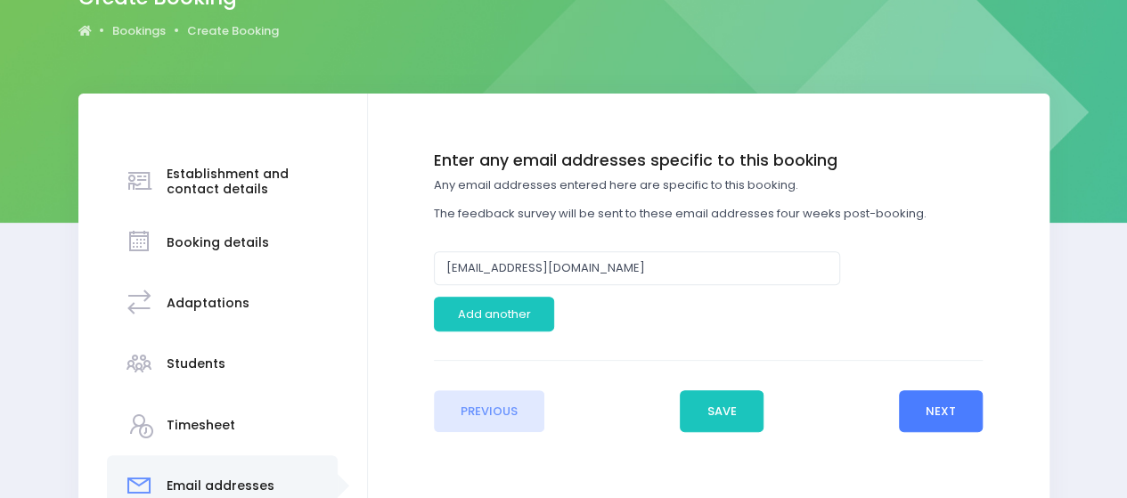
drag, startPoint x: 953, startPoint y: 412, endPoint x: 829, endPoint y: 419, distance: 124.1
click at [952, 411] on button "Next" at bounding box center [941, 411] width 85 height 43
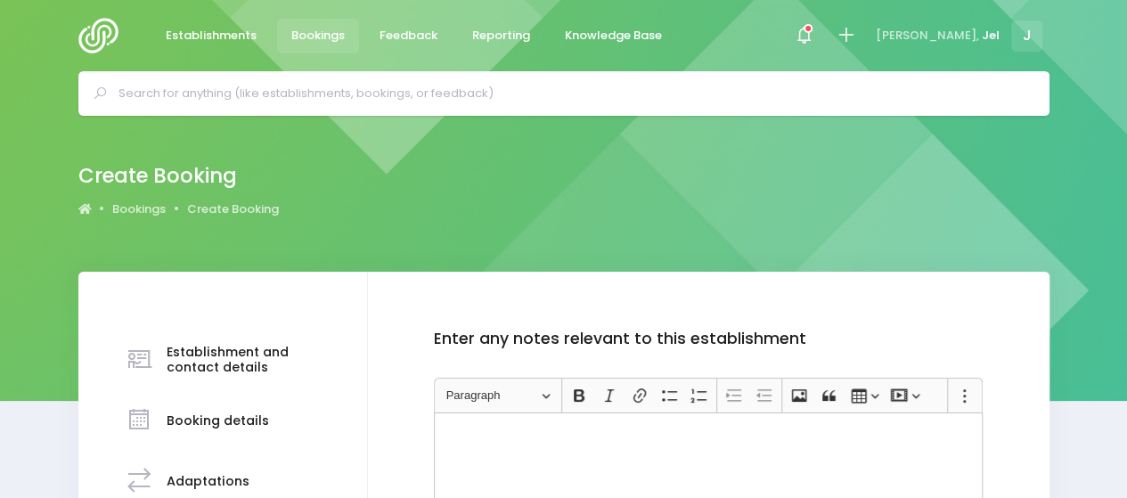
scroll to position [267, 0]
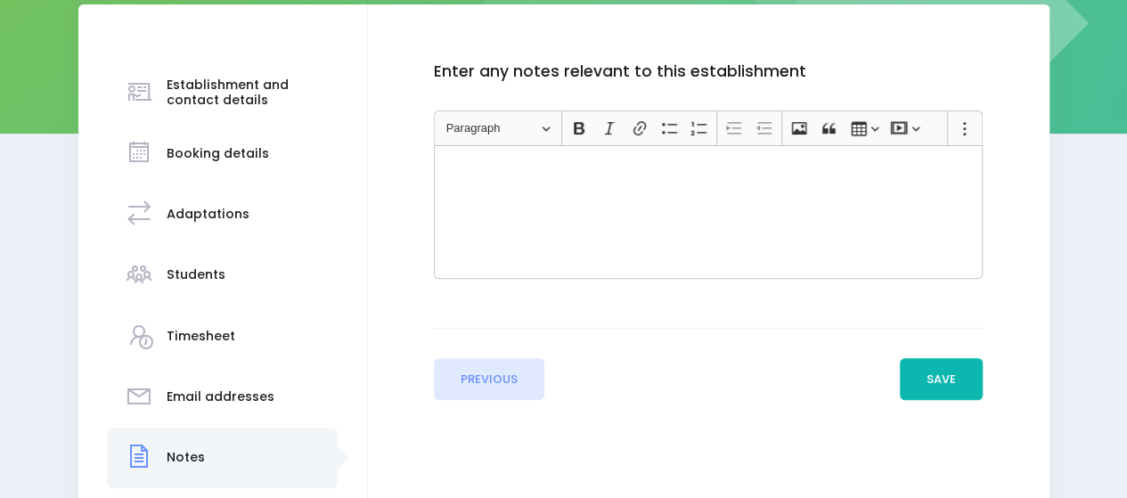
click at [942, 372] on button "Save" at bounding box center [942, 379] width 84 height 43
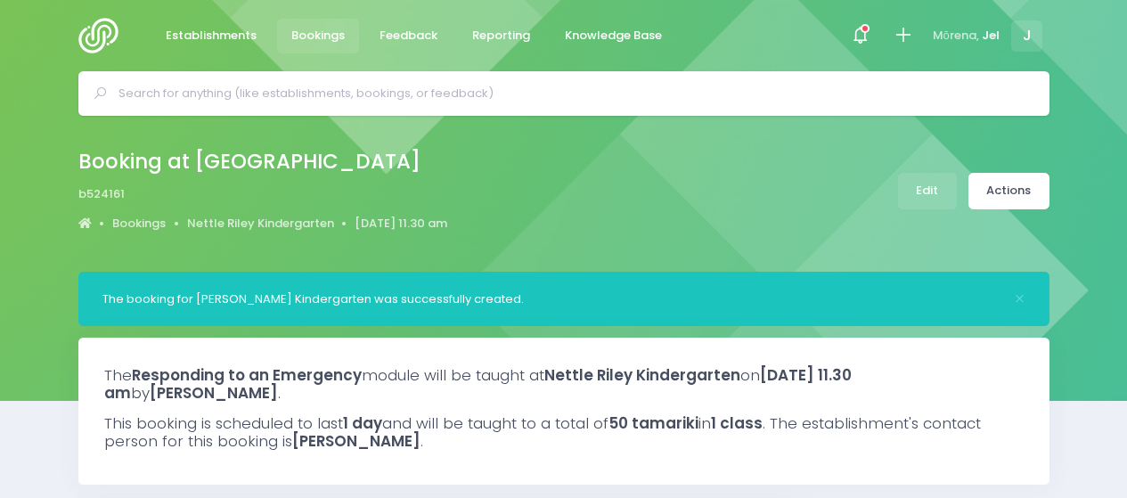
select select "5"
